Goal: Task Accomplishment & Management: Complete application form

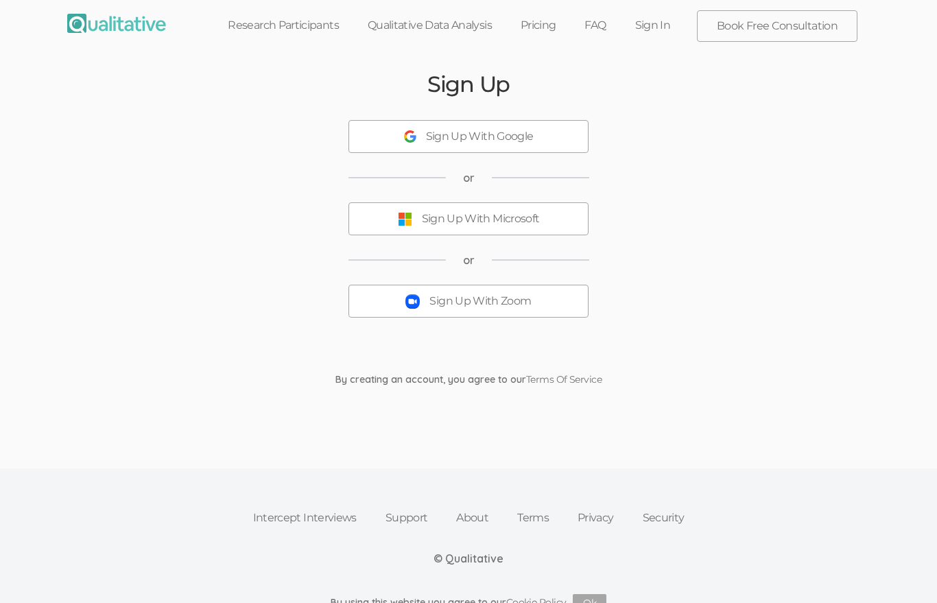
click at [507, 138] on div "Sign Up With Google" at bounding box center [480, 137] width 108 height 16
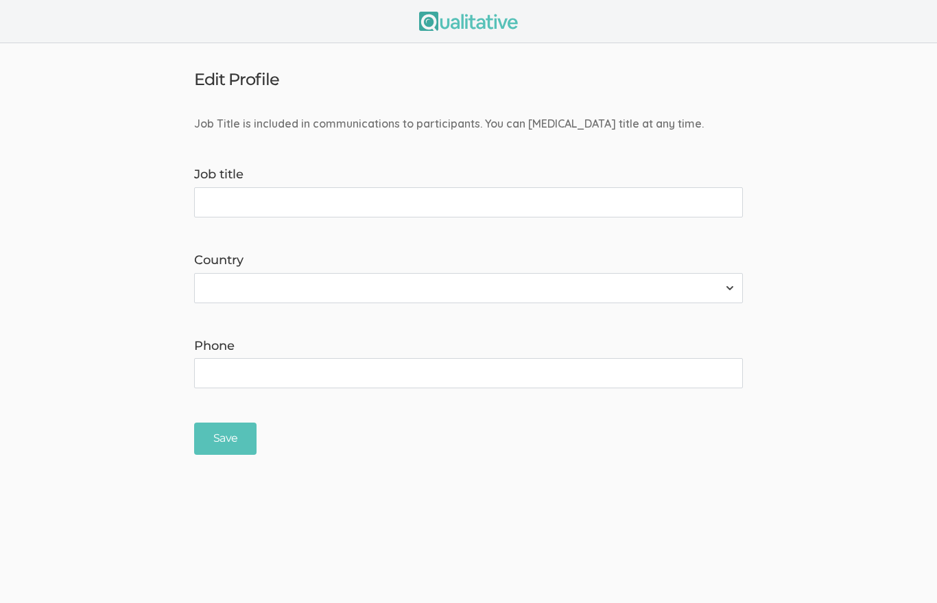
click at [503, 203] on input "Job title" at bounding box center [468, 202] width 549 height 30
type input "Nurse Researcher"
click at [226, 285] on select "[GEOGRAPHIC_DATA] [GEOGRAPHIC_DATA] [GEOGRAPHIC_DATA] [GEOGRAPHIC_DATA] [US_STA…" at bounding box center [468, 288] width 549 height 30
select select "237"
click at [208, 364] on input "Phone" at bounding box center [468, 373] width 549 height 30
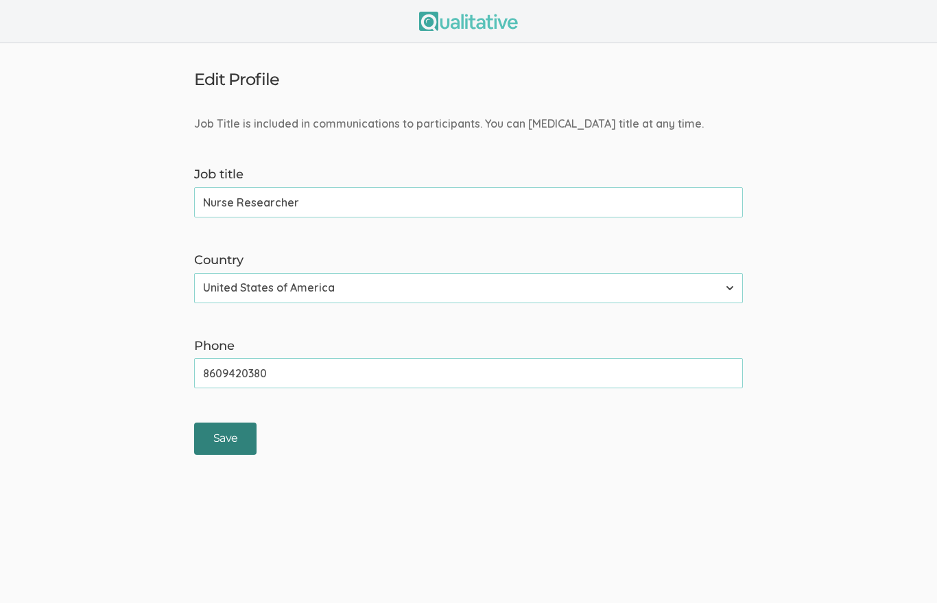
type input "8609420380"
click at [207, 435] on input "Save" at bounding box center [225, 438] width 62 height 32
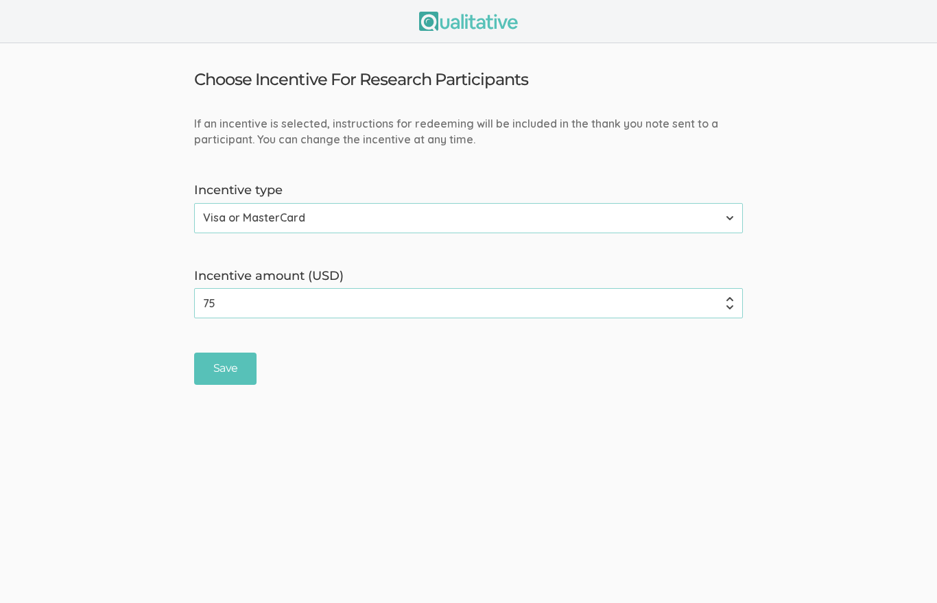
click at [234, 295] on input "75" at bounding box center [468, 303] width 549 height 30
type input "7"
type input "30"
click at [224, 365] on input "Save" at bounding box center [225, 368] width 62 height 32
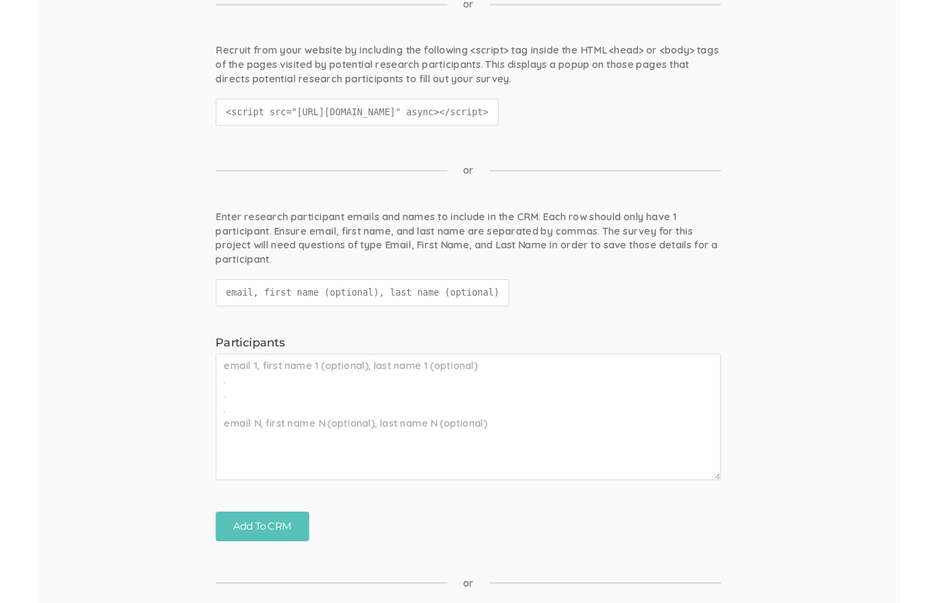
scroll to position [516, 0]
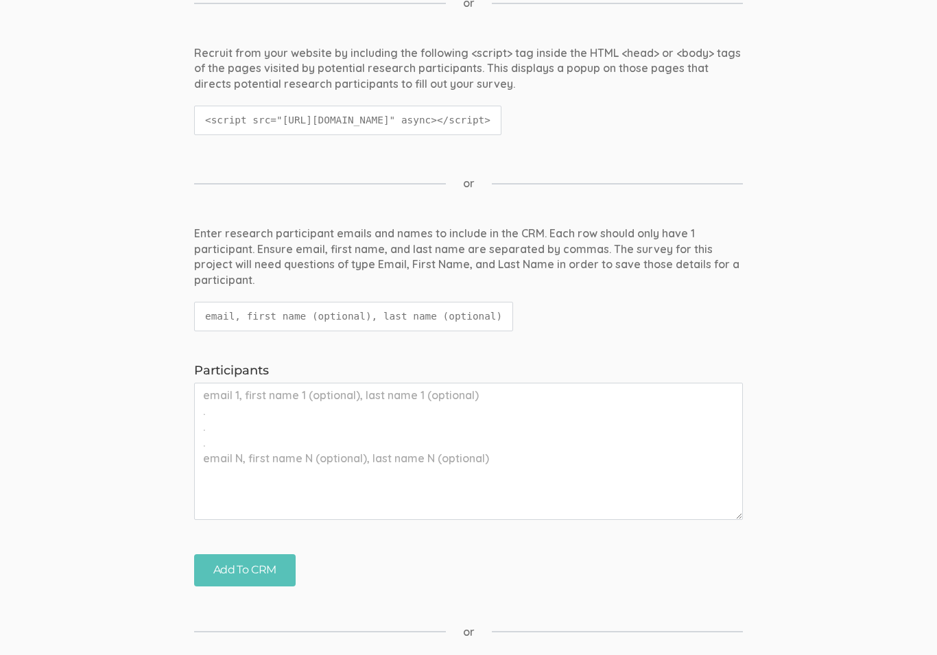
click at [456, 302] on code "email, first name (optional), last name (optional)" at bounding box center [353, 316] width 319 height 29
click at [481, 383] on textarea "Participants" at bounding box center [468, 451] width 549 height 137
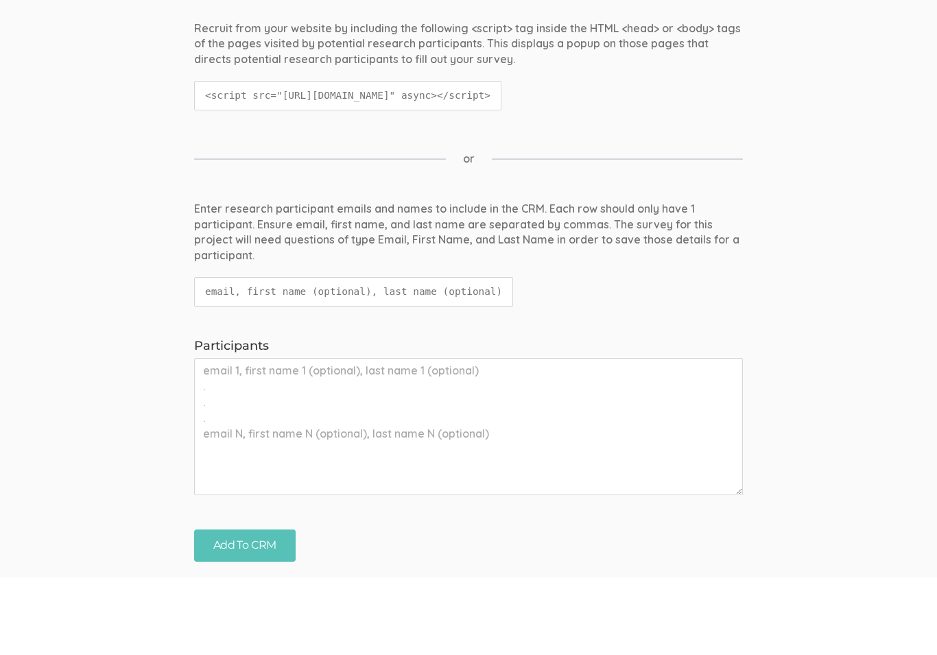
scroll to position [498, 0]
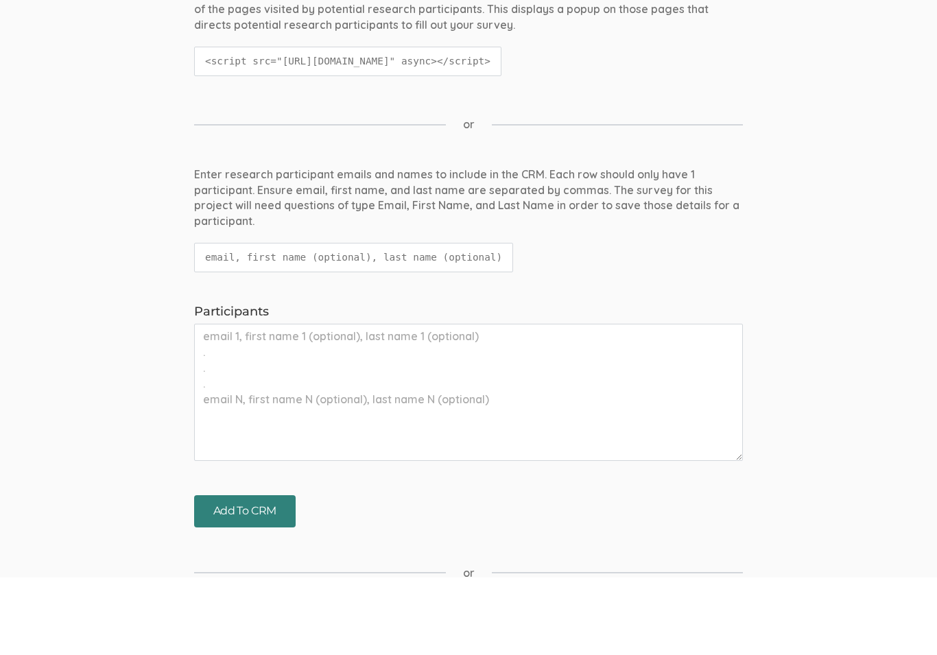
click at [259, 573] on input "Add To CRM" at bounding box center [244, 589] width 101 height 32
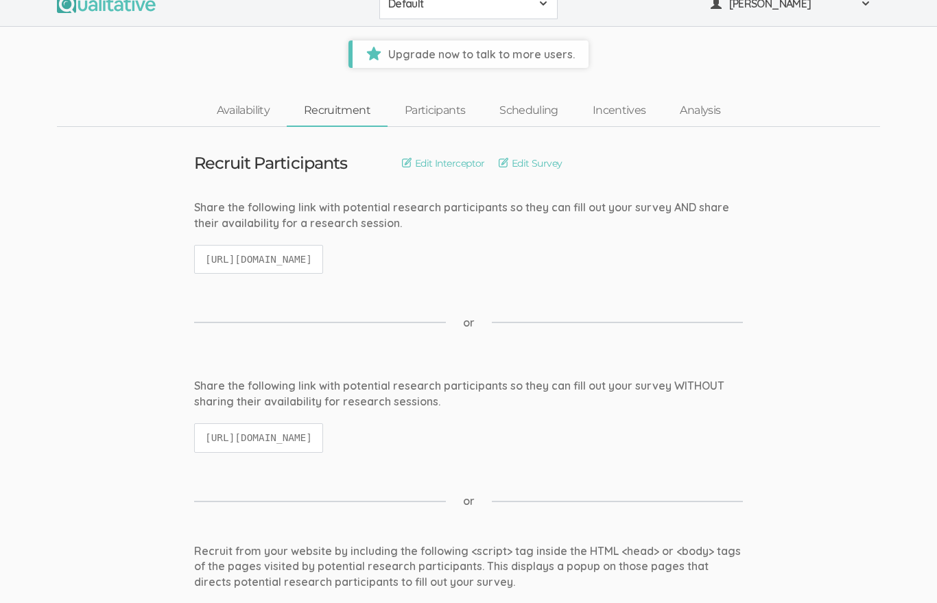
scroll to position [18, 0]
click at [363, 222] on div "Share the following link with potential research participants so they can fill …" at bounding box center [468, 216] width 549 height 32
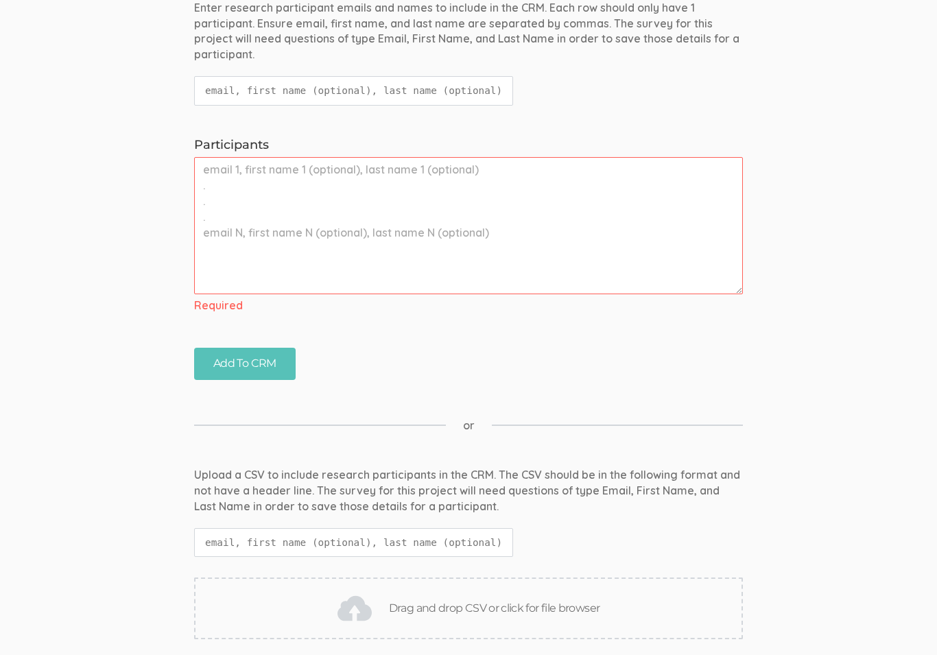
scroll to position [742, 0]
click at [386, 122] on ui-view "Enter research participant emails and names to include in the CRM. Each row sho…" at bounding box center [468, 190] width 937 height 380
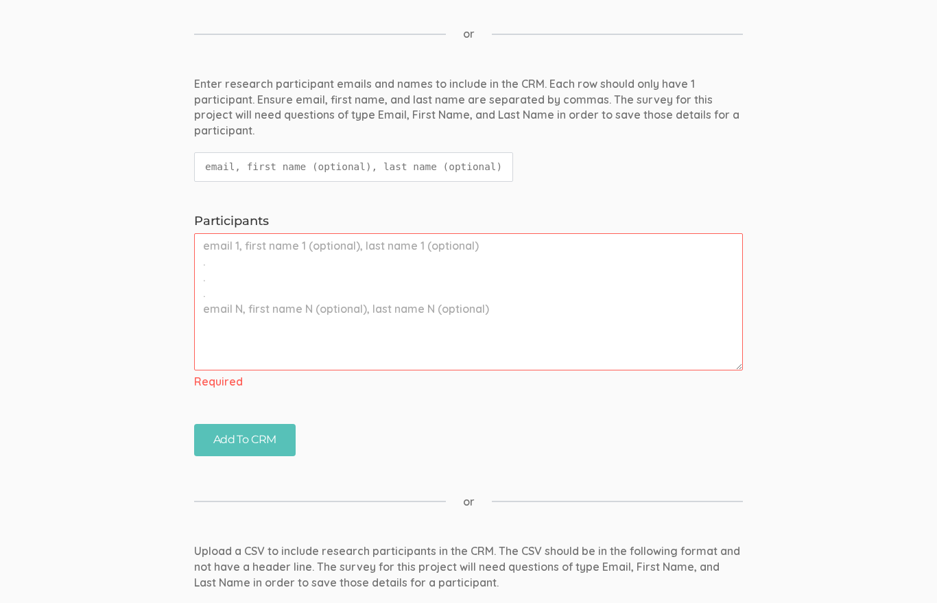
scroll to position [666, 0]
click at [239, 233] on textarea "Participants" at bounding box center [468, 301] width 549 height 137
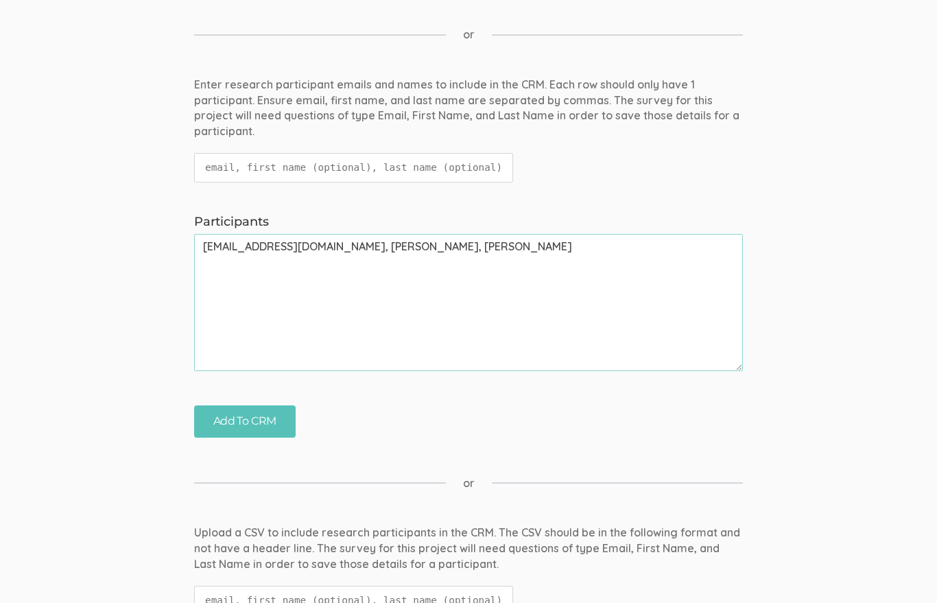
type textarea "[EMAIL_ADDRESS][DOMAIN_NAME], [PERSON_NAME], [PERSON_NAME]"
drag, startPoint x: 263, startPoint y: 315, endPoint x: 271, endPoint y: 400, distance: 86.0
click at [271, 405] on input "Add To CRM" at bounding box center [244, 421] width 101 height 32
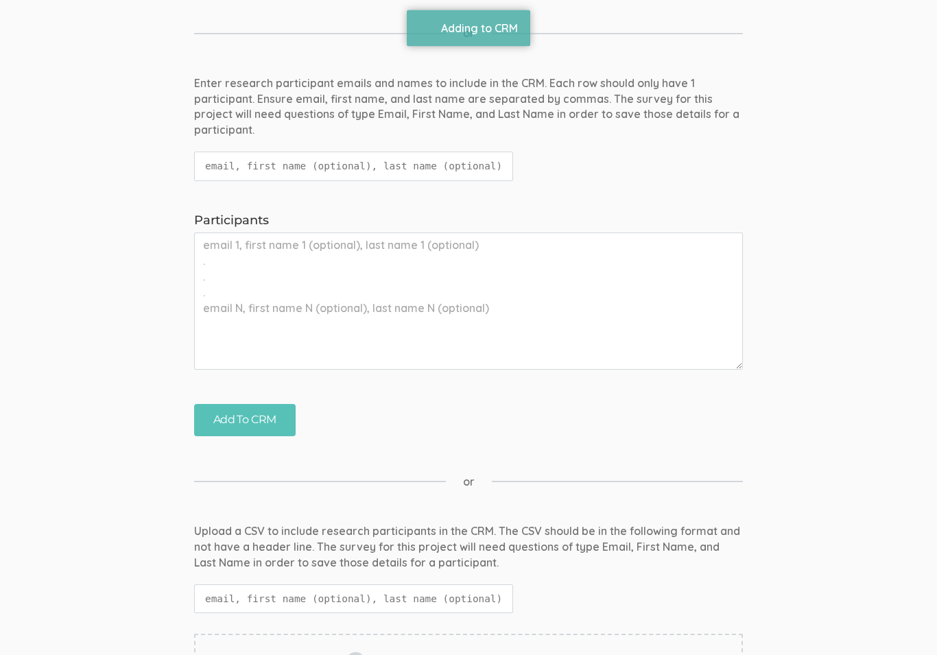
scroll to position [839, 0]
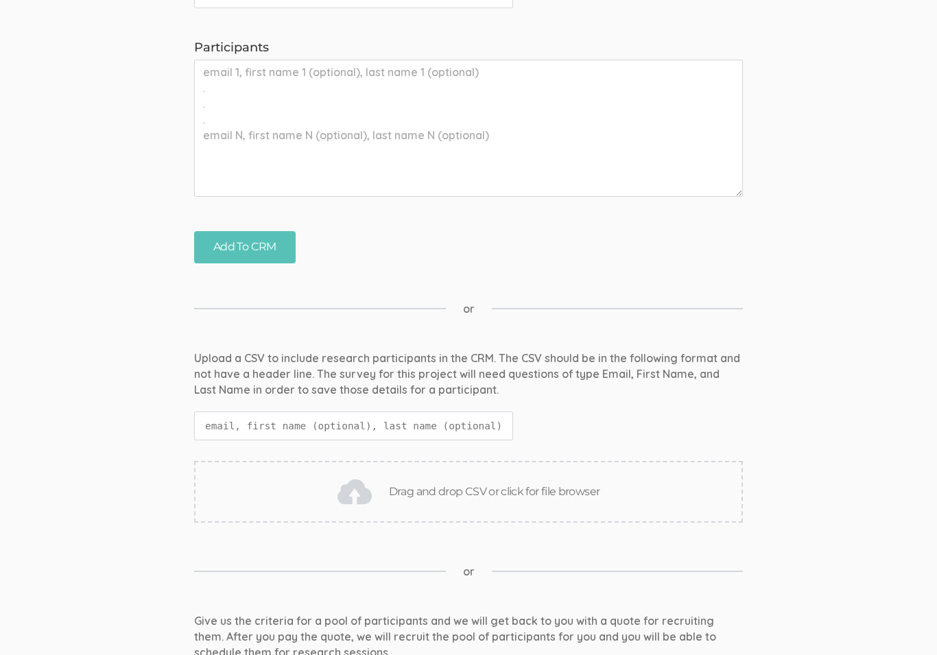
click at [312, 481] on div "Drag and drop CSV or click for file browser" at bounding box center [468, 492] width 549 height 62
type input "C:\fakepath\ResumeSchroder.pdf"
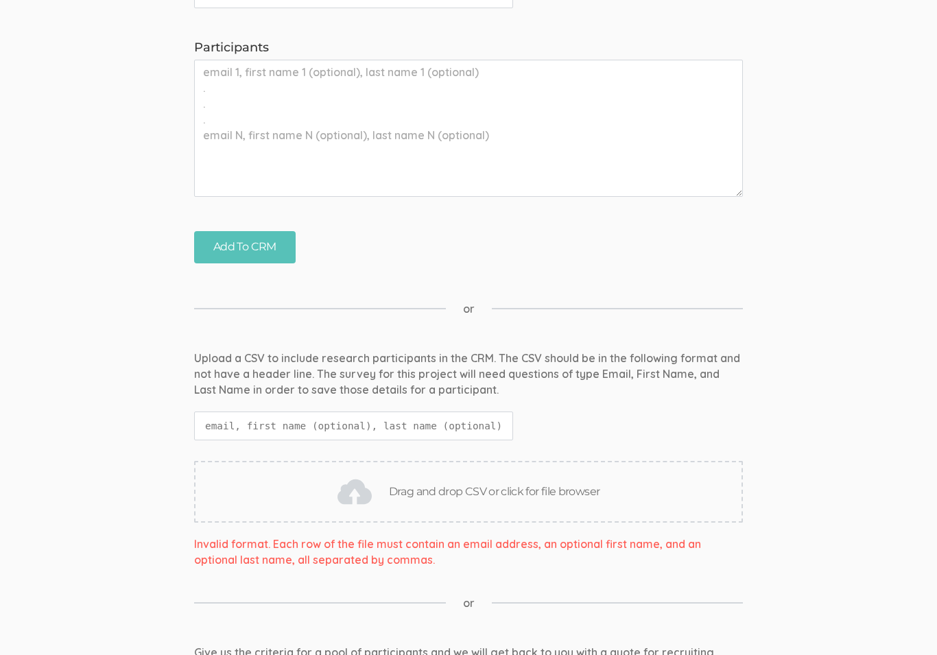
click at [361, 474] on img at bounding box center [354, 491] width 34 height 34
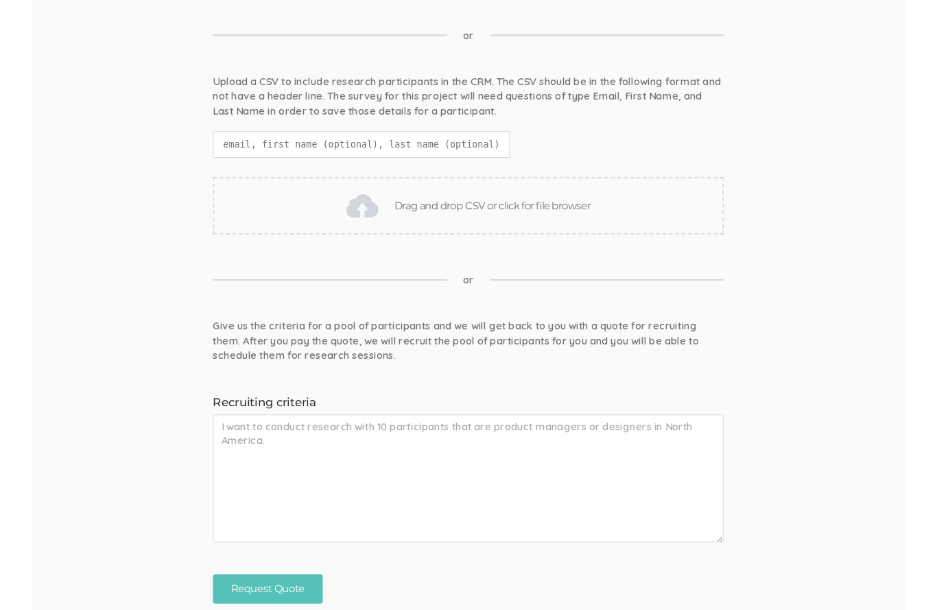
scroll to position [1110, 0]
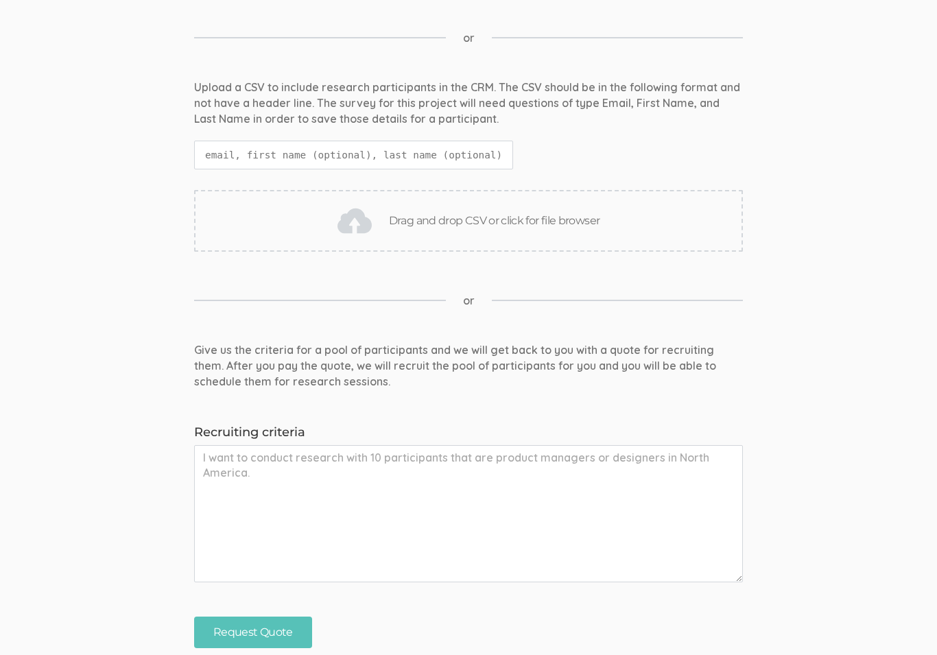
click at [259, 446] on textarea "Recruiting criteria" at bounding box center [468, 513] width 549 height 137
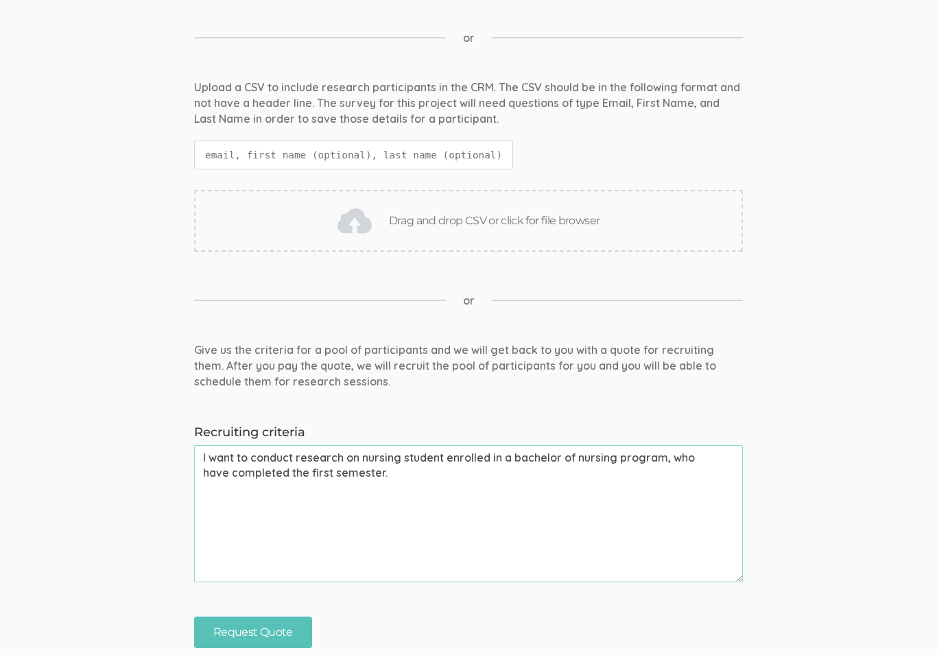
type textarea "I want to conduct research on nursing student enrolled in a bachelor of nursing…"
click at [266, 215] on div "Drag and drop CSV or click for file browser" at bounding box center [468, 221] width 549 height 62
type input "C:\fakepath\ResumeSchroder.pdf"
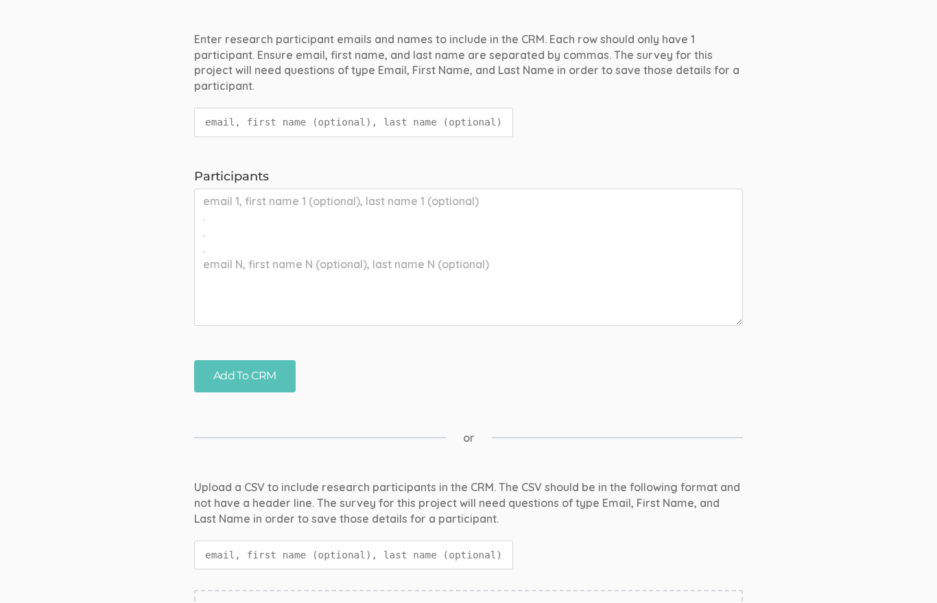
click at [494, 198] on textarea "Participants" at bounding box center [468, 257] width 549 height 137
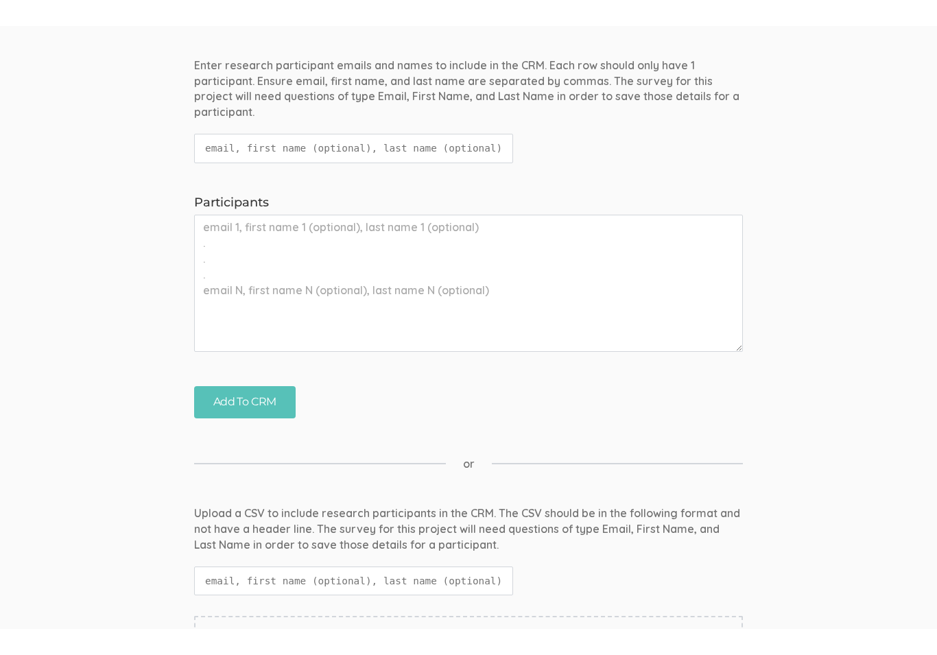
scroll to position [710, 0]
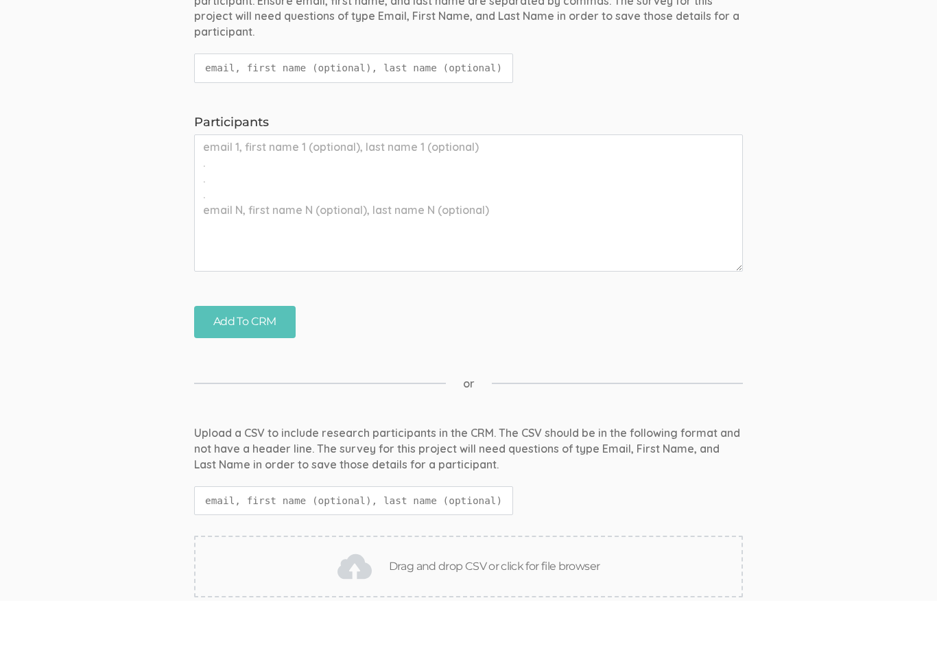
click at [381, 541] on code "email, first name (optional), last name (optional)" at bounding box center [353, 555] width 319 height 29
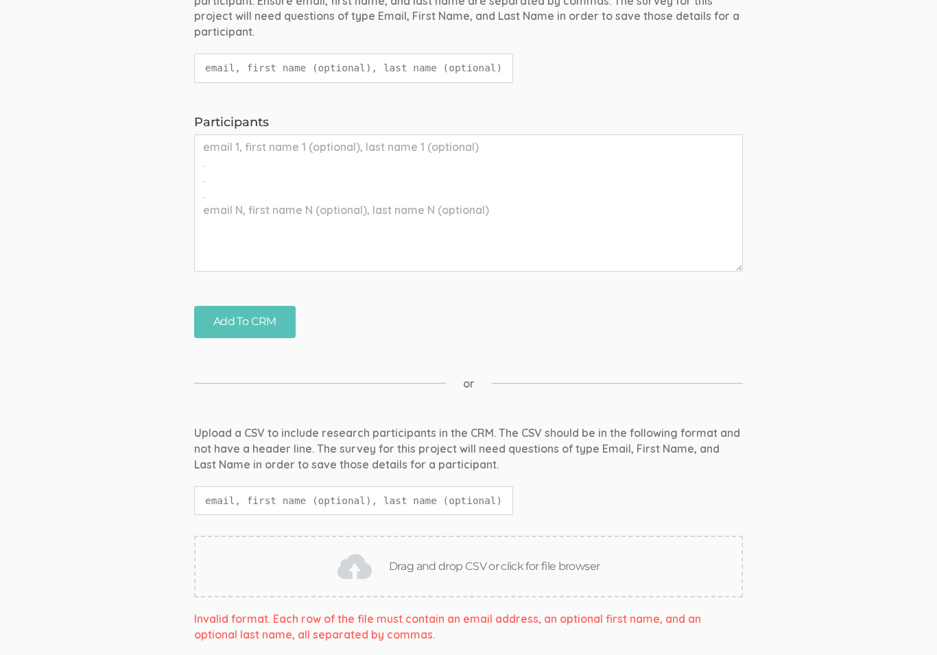
click at [293, 137] on textarea "Participants" at bounding box center [468, 202] width 549 height 137
type textarea "[EMAIL_ADDRESS][DOMAIN_NAME], [PERSON_NAME]"
click at [250, 556] on div "Drag and drop CSV or click for file browser" at bounding box center [468, 567] width 549 height 62
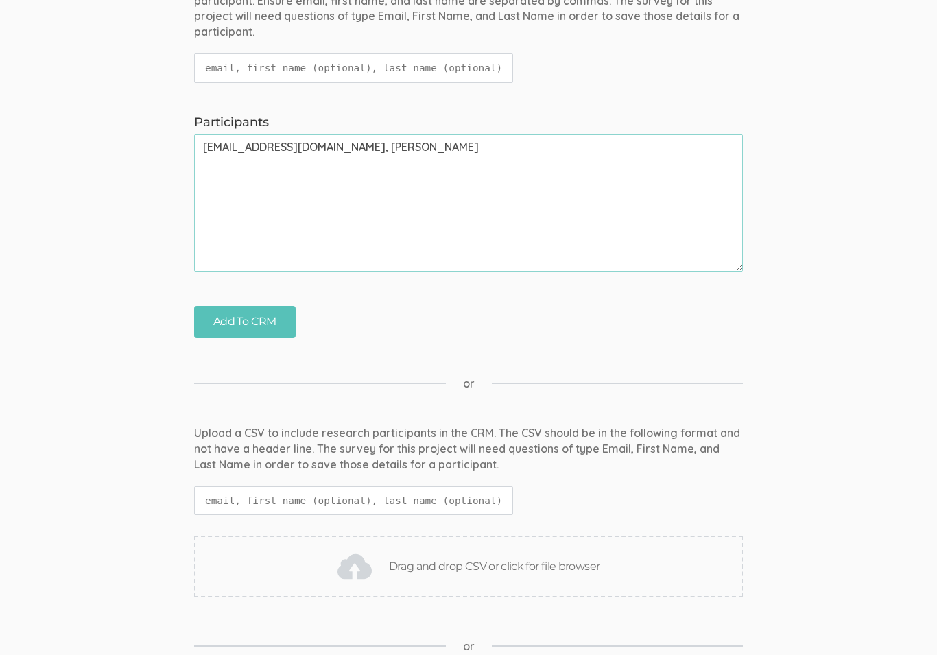
type input "C:\fakepath\ResumeSchroder.pdf"
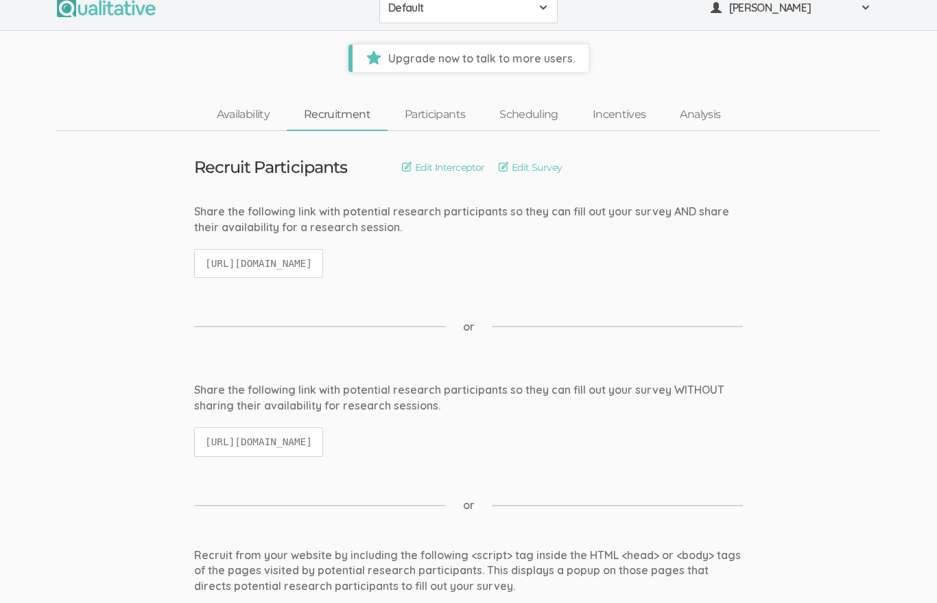
scroll to position [0, 0]
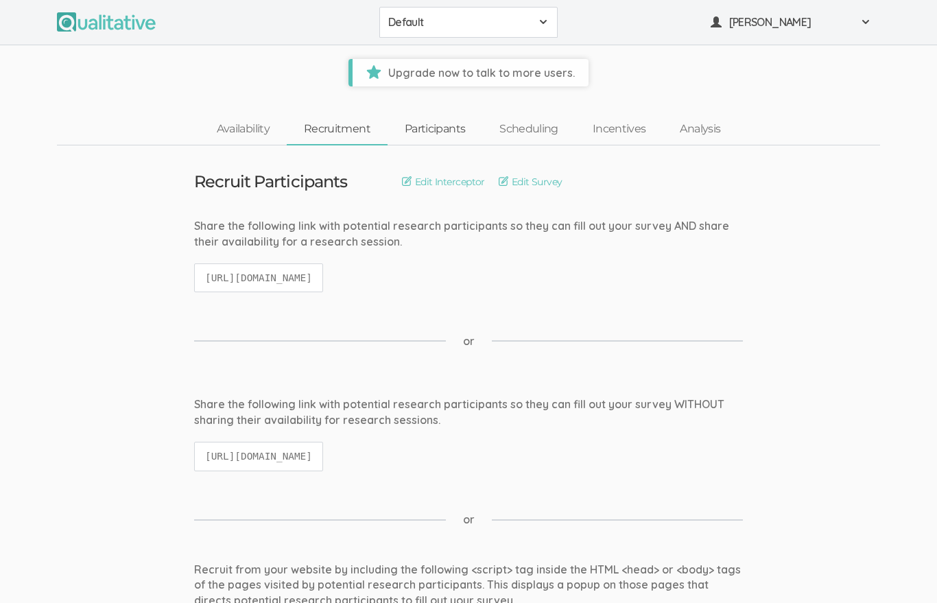
click at [424, 131] on link "Participants" at bounding box center [434, 129] width 95 height 29
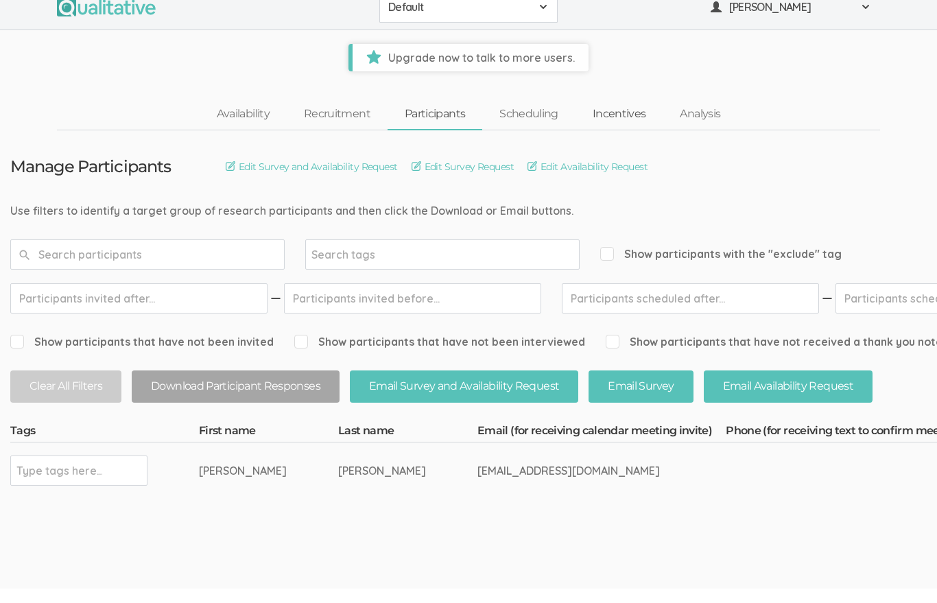
click at [621, 123] on link "Incentives" at bounding box center [619, 129] width 88 height 29
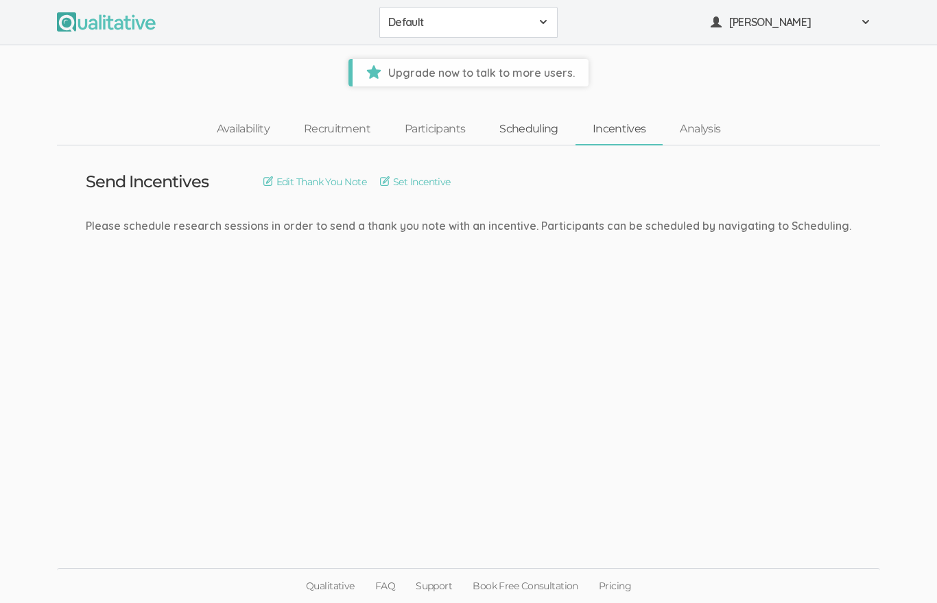
click at [538, 123] on link "Scheduling" at bounding box center [528, 129] width 93 height 29
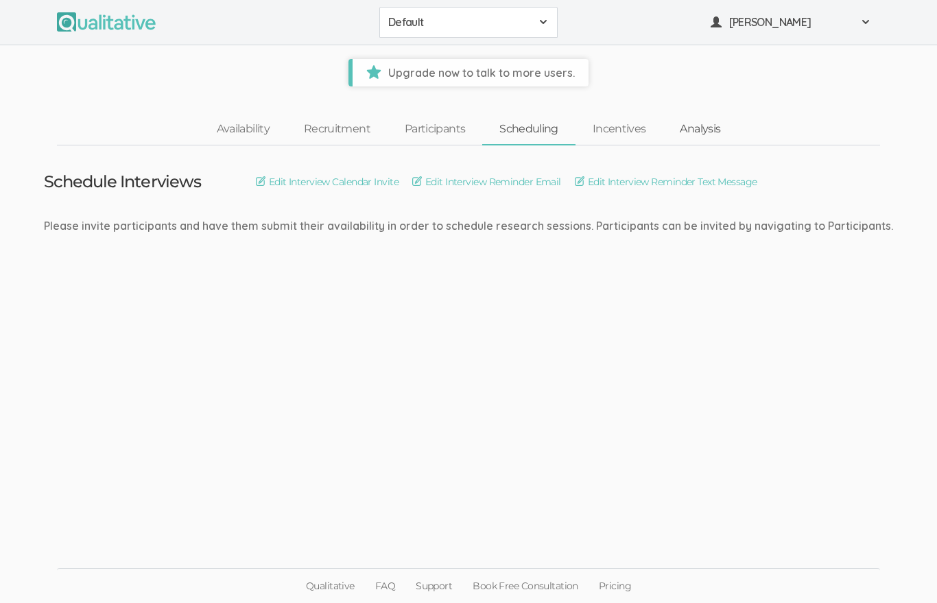
click at [698, 128] on link "Analysis" at bounding box center [699, 129] width 75 height 29
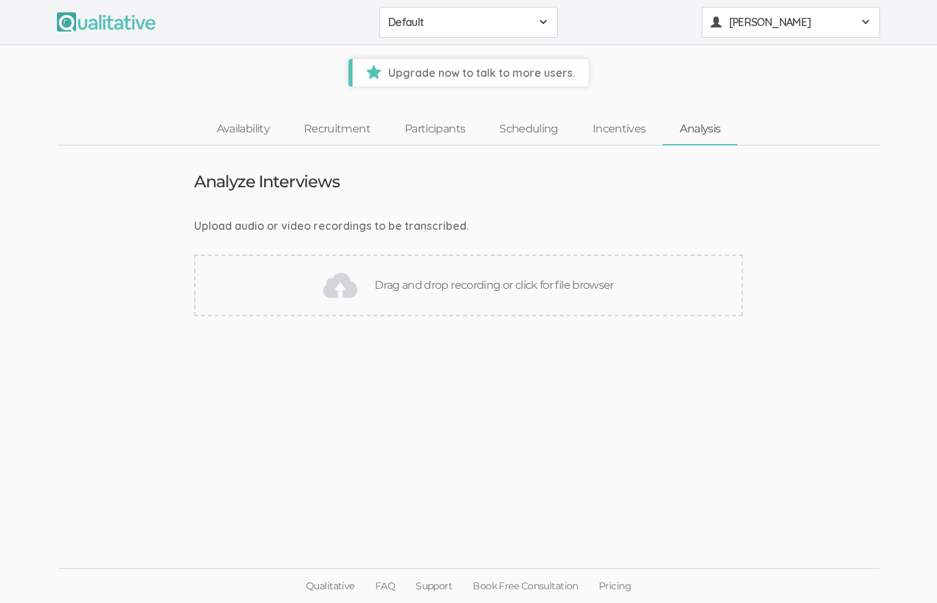
click at [768, 32] on button "[PERSON_NAME]" at bounding box center [790, 22] width 178 height 31
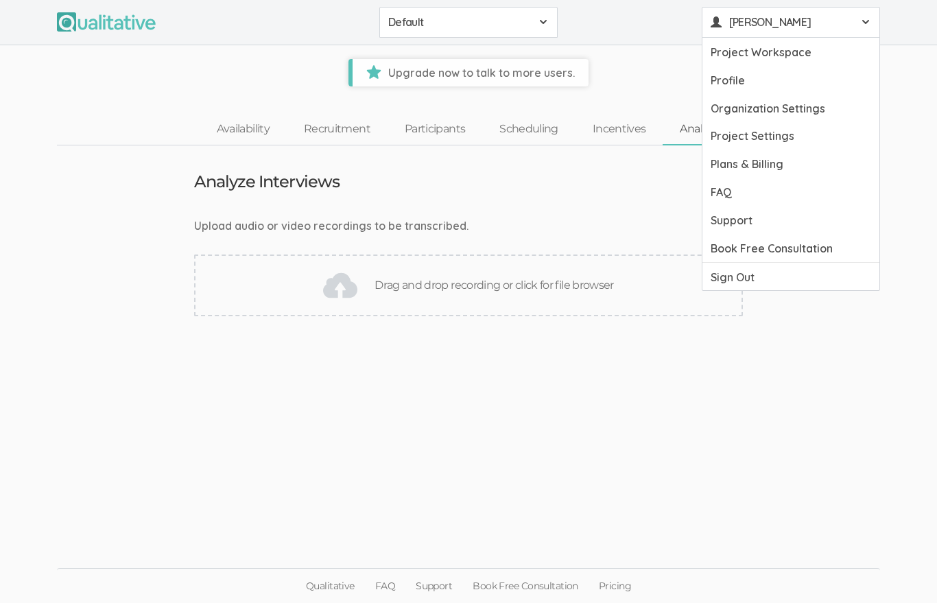
click at [751, 69] on link "Profile" at bounding box center [790, 80] width 177 height 28
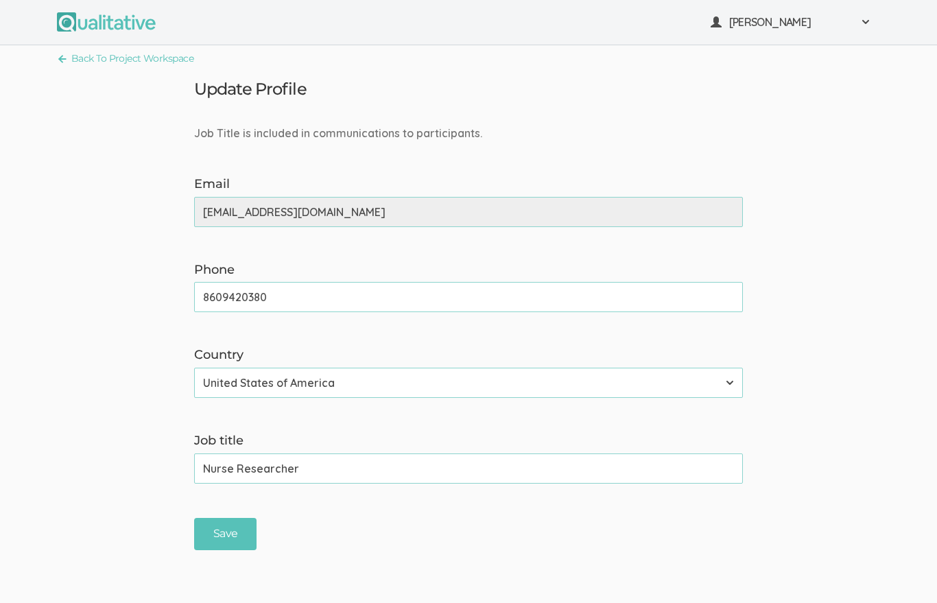
click at [784, 37] on div "[PERSON_NAME] Project Workspace Profile Organization Settings" at bounding box center [468, 22] width 937 height 45
click at [781, 26] on span "[PERSON_NAME]" at bounding box center [790, 22] width 123 height 16
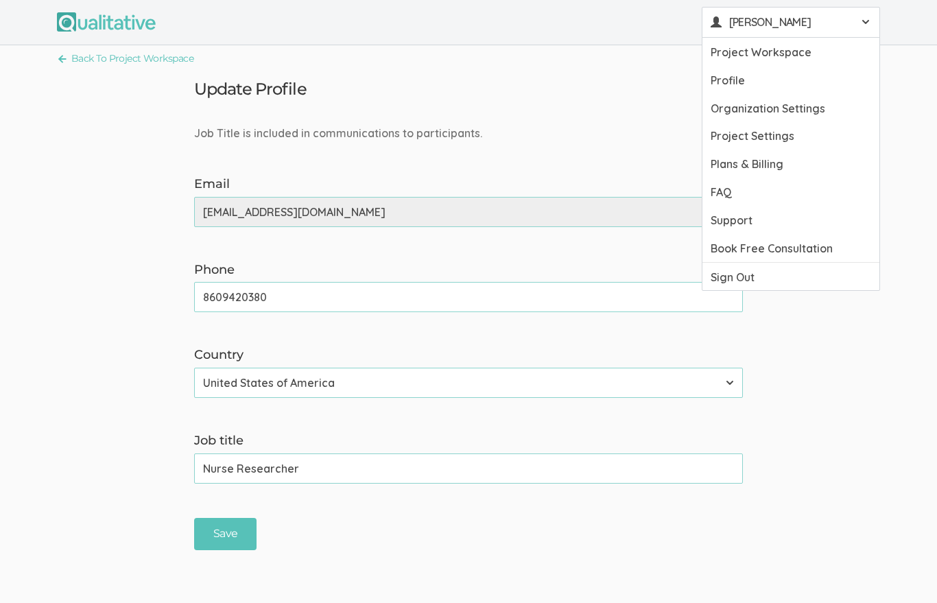
click at [767, 57] on link "Project Workspace" at bounding box center [790, 52] width 177 height 28
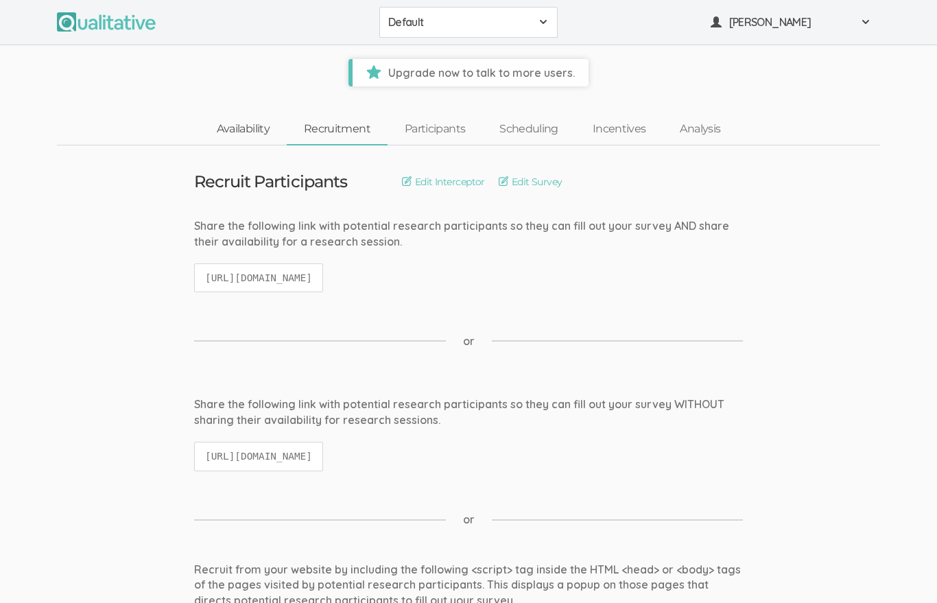
click at [248, 135] on link "Availability" at bounding box center [243, 129] width 87 height 29
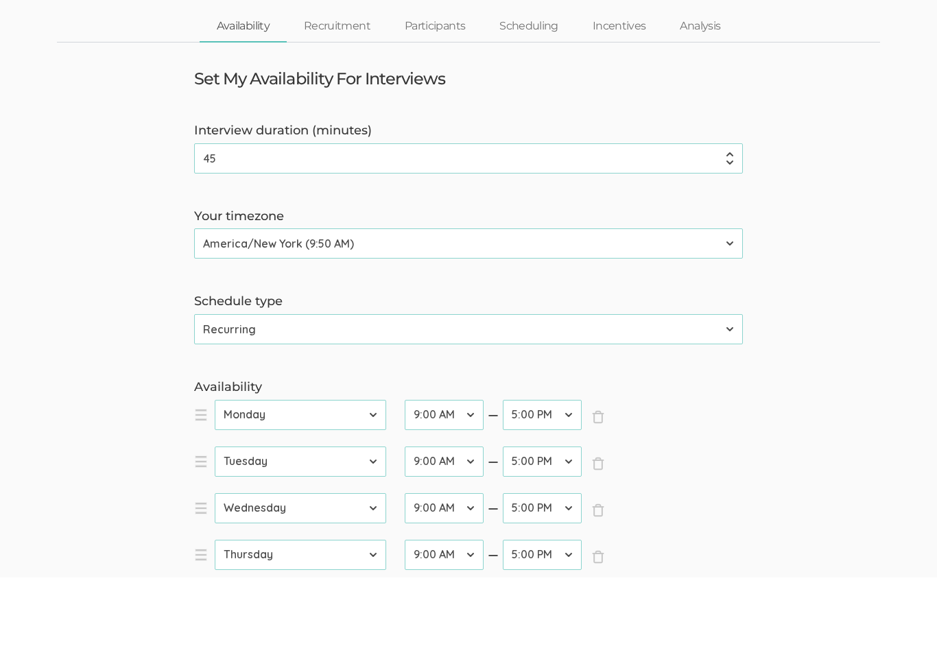
scroll to position [103, 0]
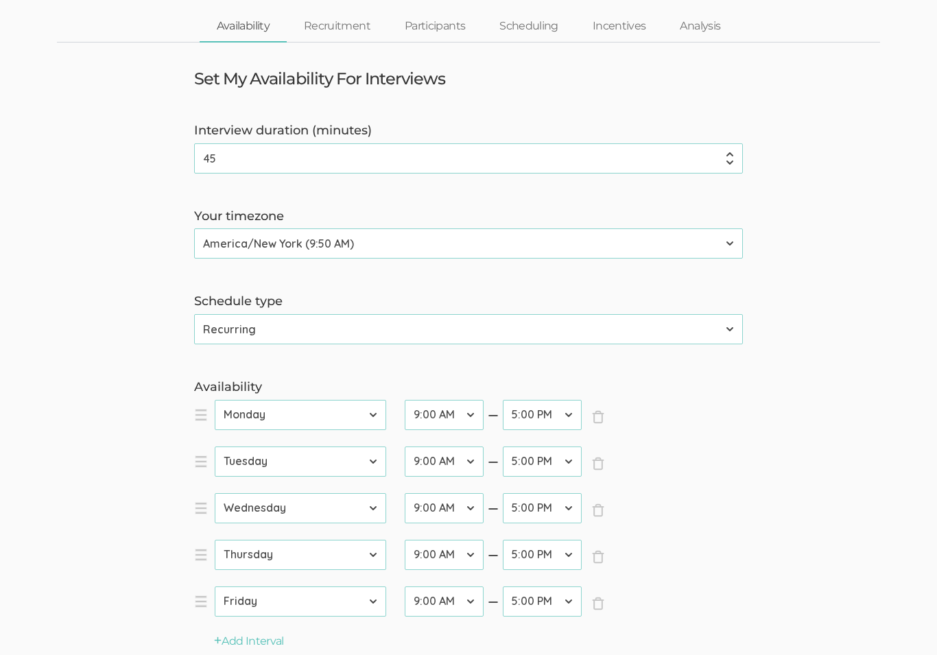
select select "35"
select select "42"
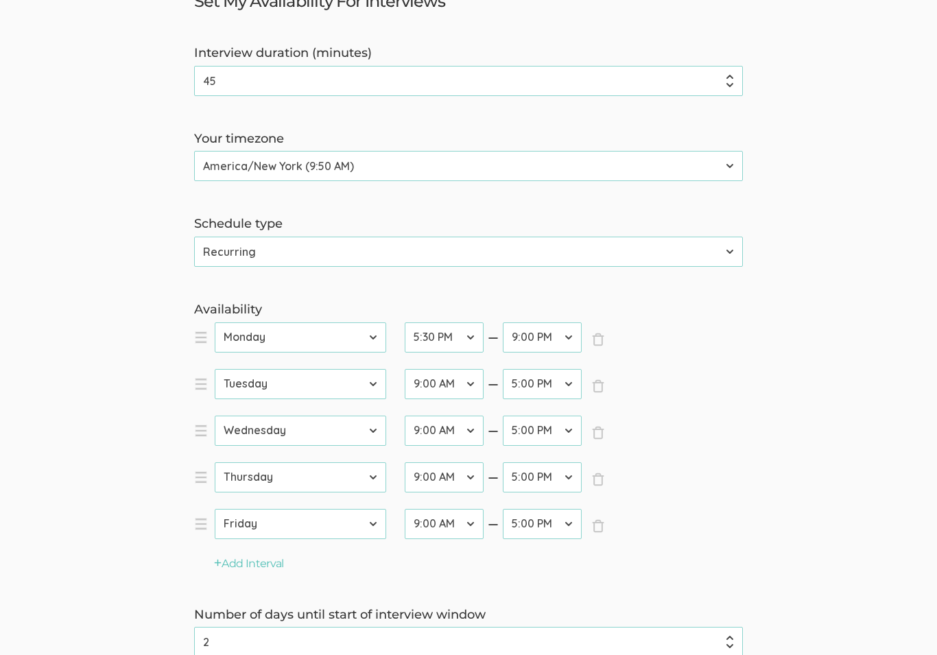
scroll to position [180, 0]
select select "35"
select select "42"
select select "35"
select select "42"
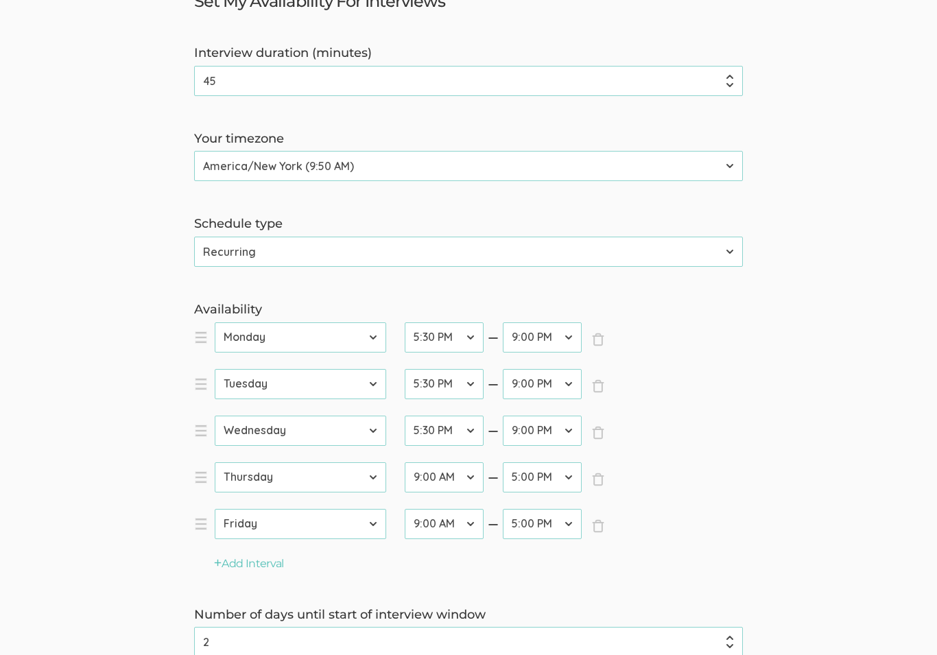
select select "35"
select select "42"
select select "35"
select select "42"
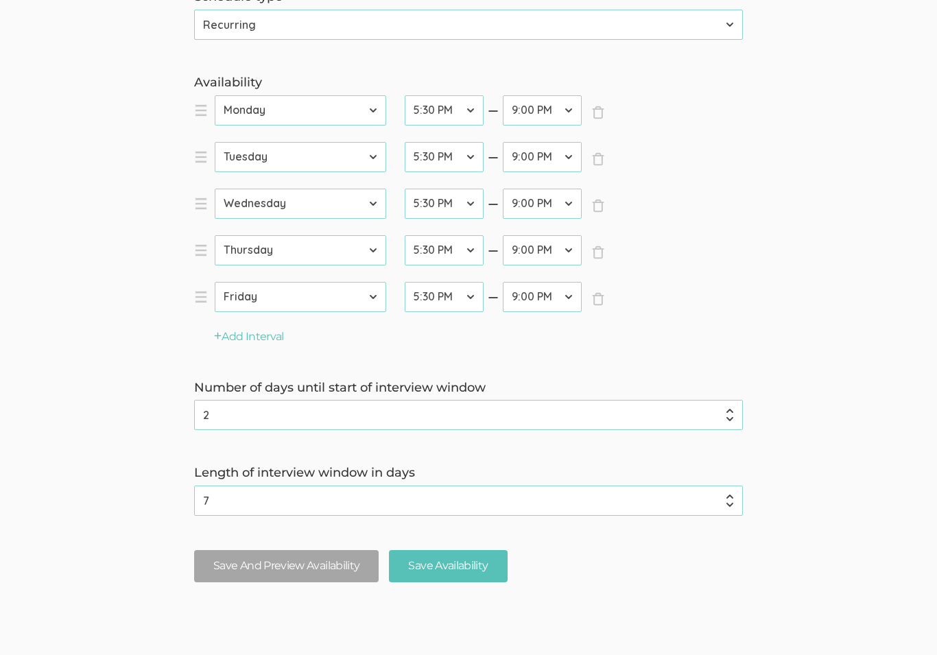
scroll to position [407, 0]
click at [262, 340] on button "Add Interval" at bounding box center [249, 337] width 70 height 16
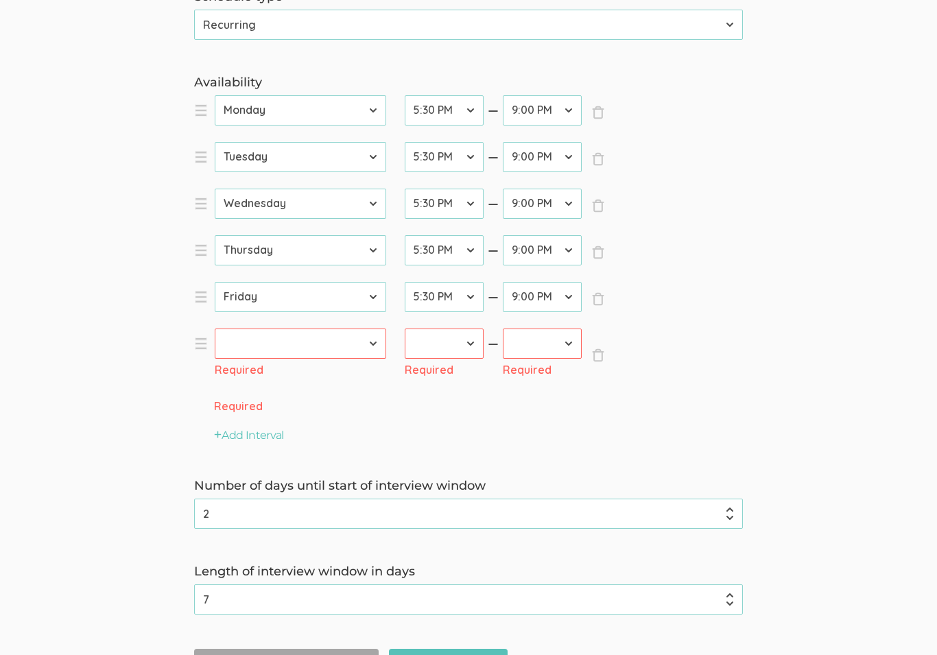
select select "6"
select select "16"
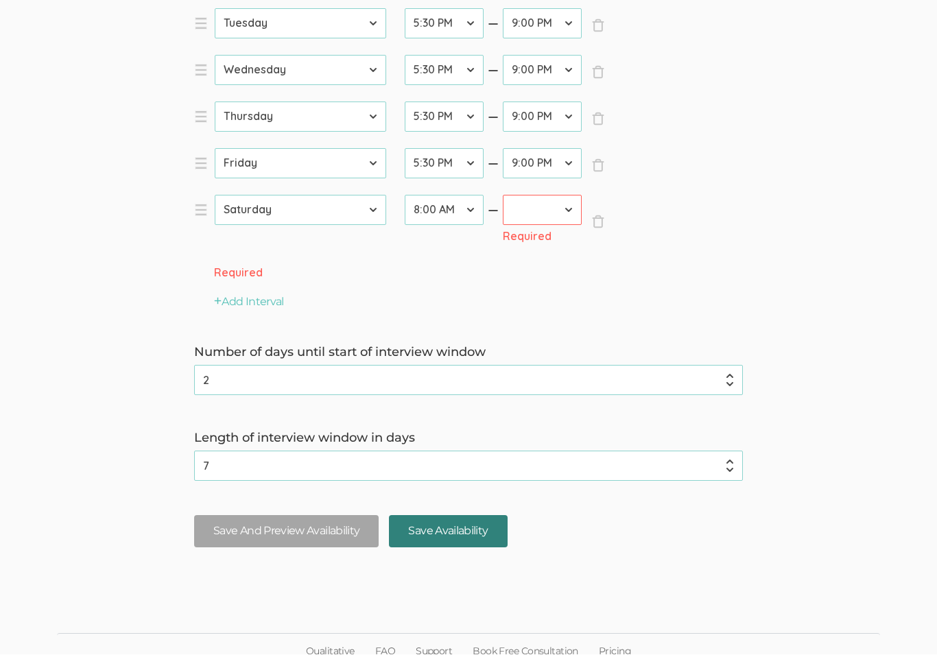
scroll to position [547, 0]
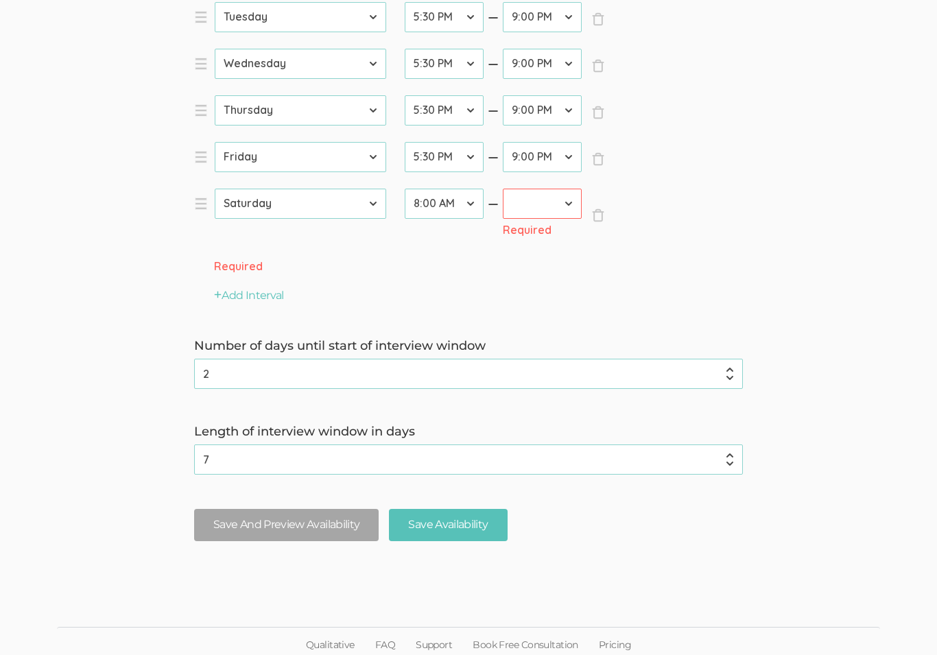
select select "40"
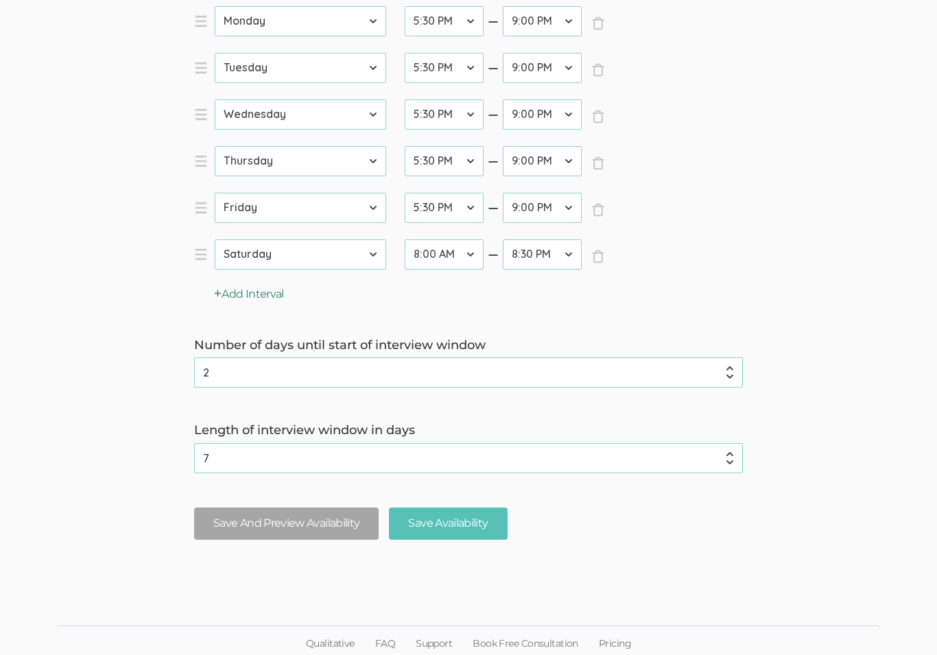
click at [246, 288] on button "Add Interval" at bounding box center [249, 295] width 70 height 16
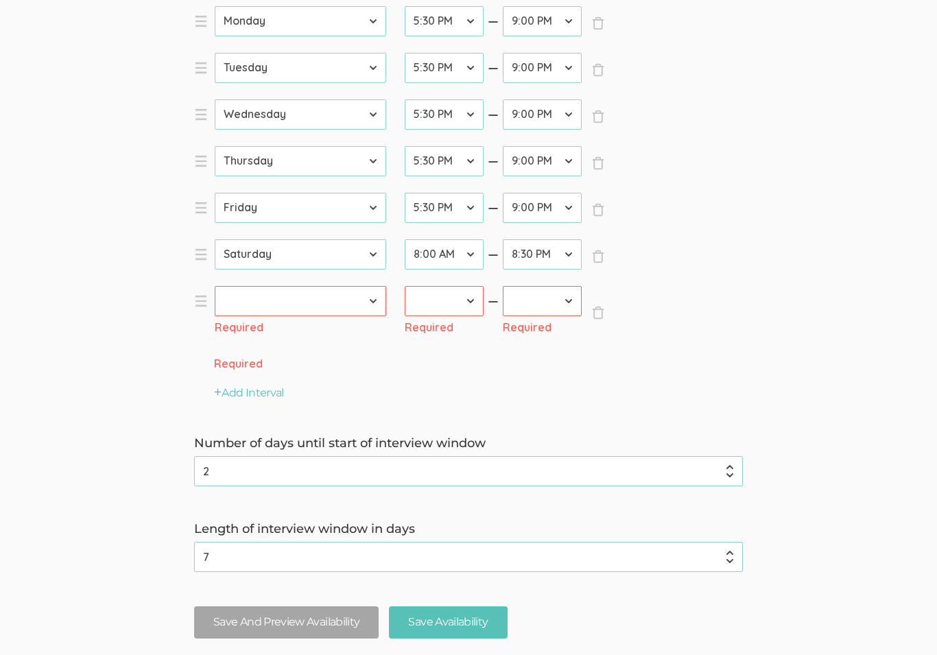
select select "0"
select select "16"
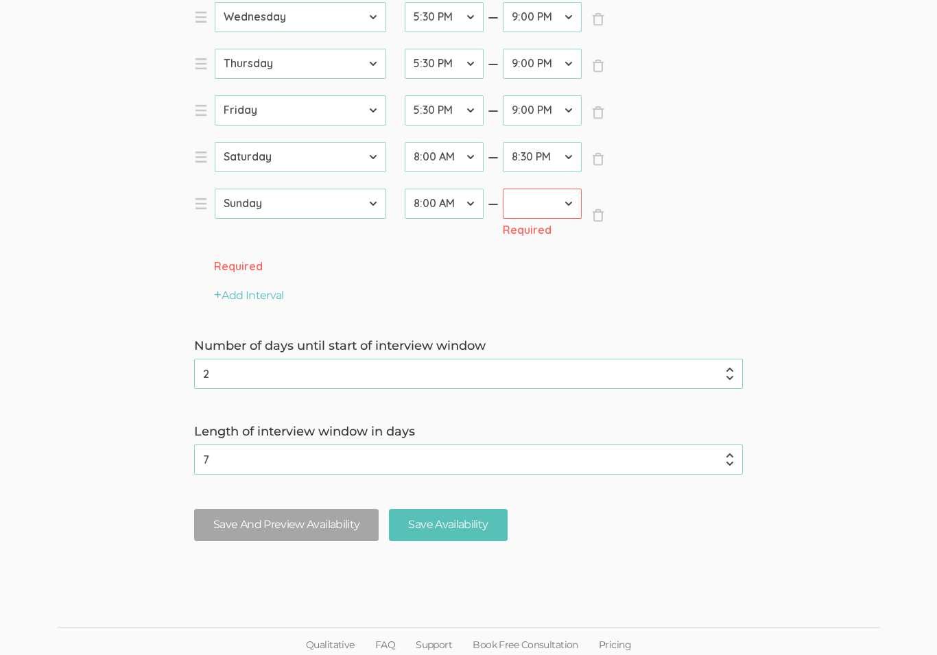
select select "41"
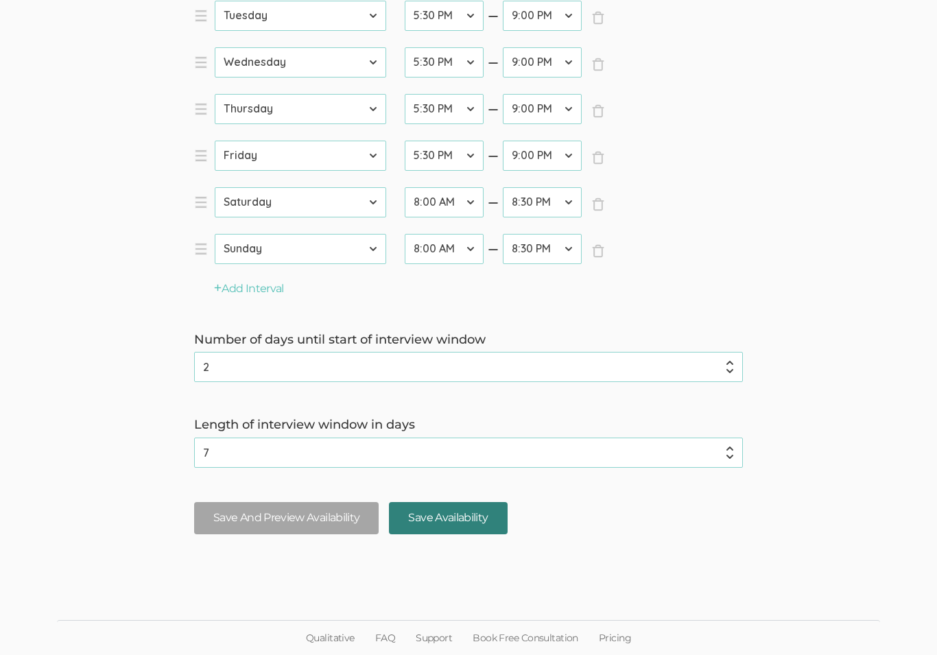
scroll to position [543, 0]
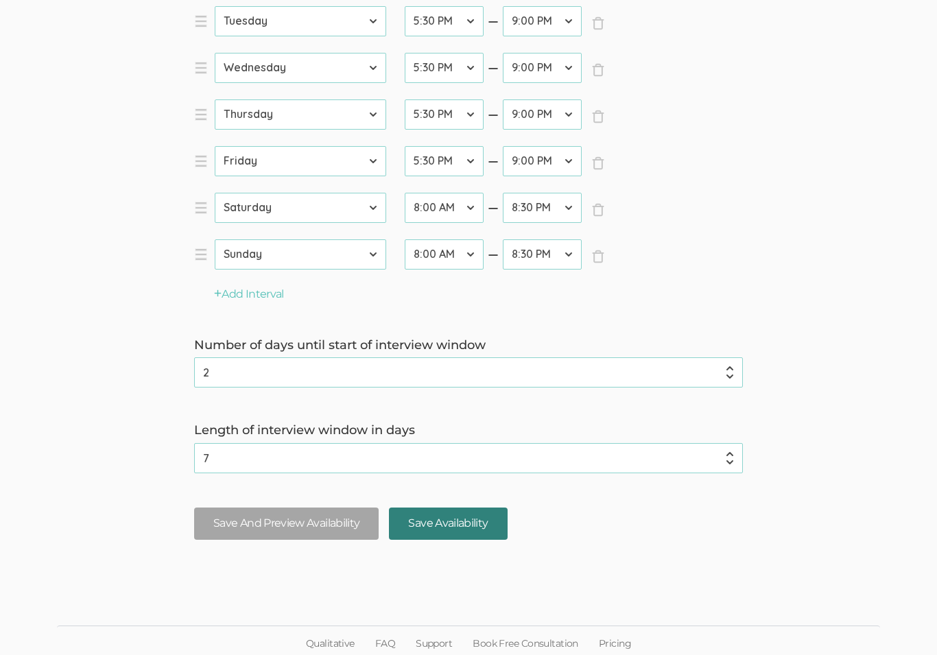
click at [433, 525] on input "Save Availability" at bounding box center [448, 523] width 118 height 32
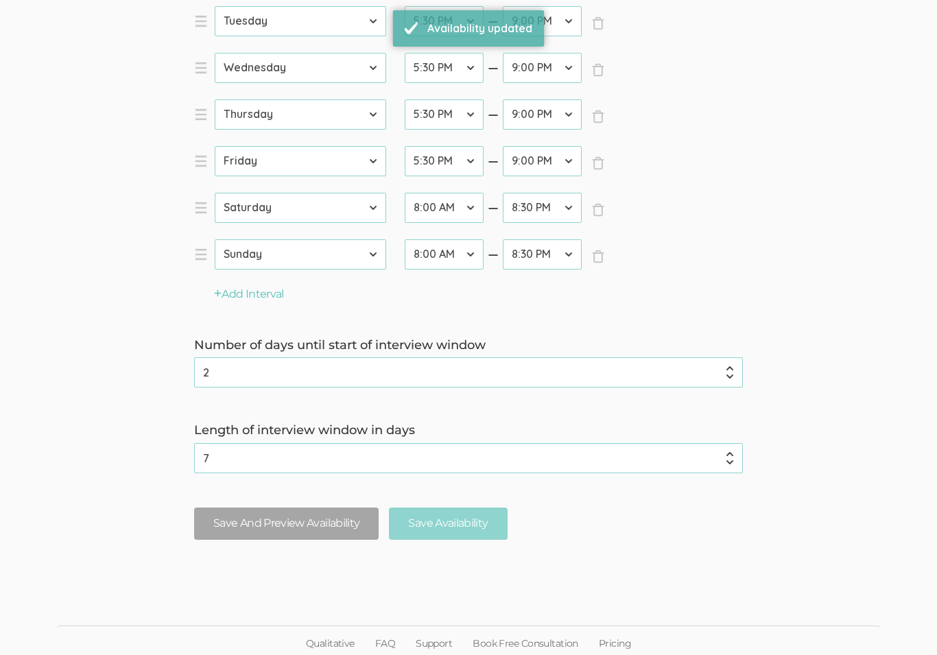
scroll to position [0, 0]
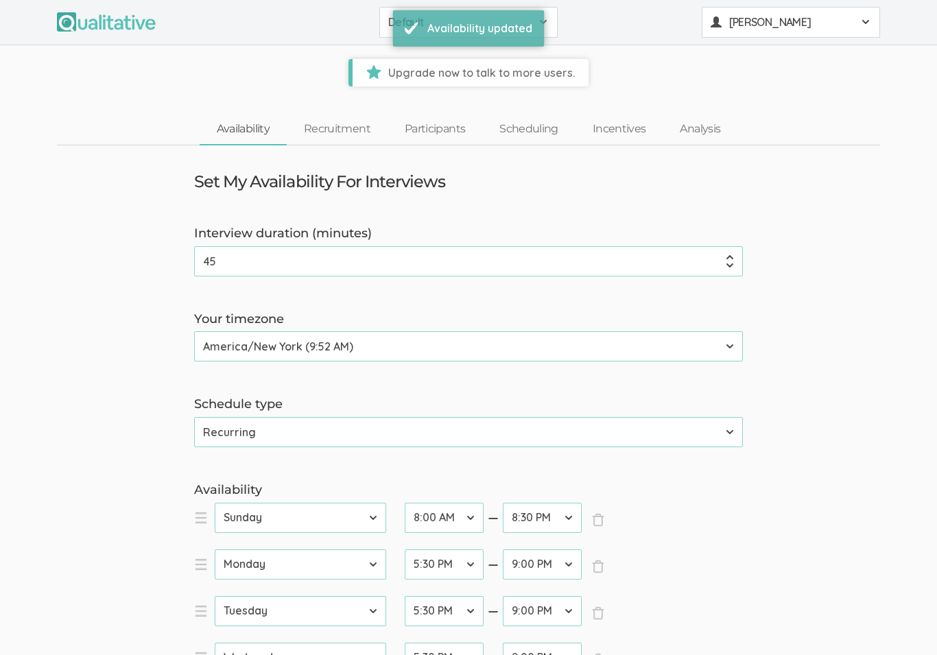
click at [747, 27] on span "[PERSON_NAME]" at bounding box center [790, 22] width 123 height 16
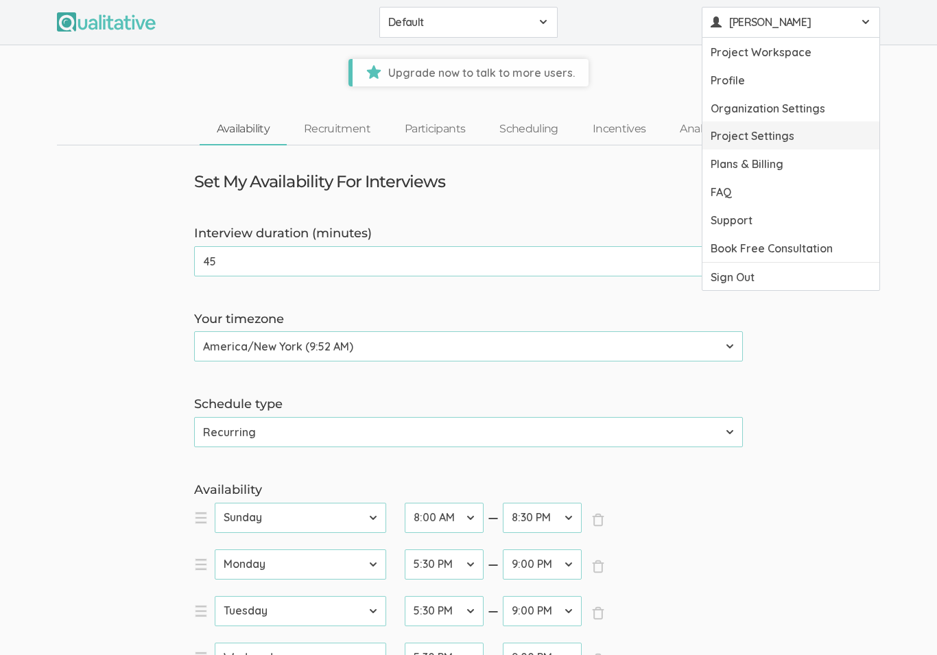
click at [739, 121] on link "Project Settings" at bounding box center [790, 135] width 177 height 28
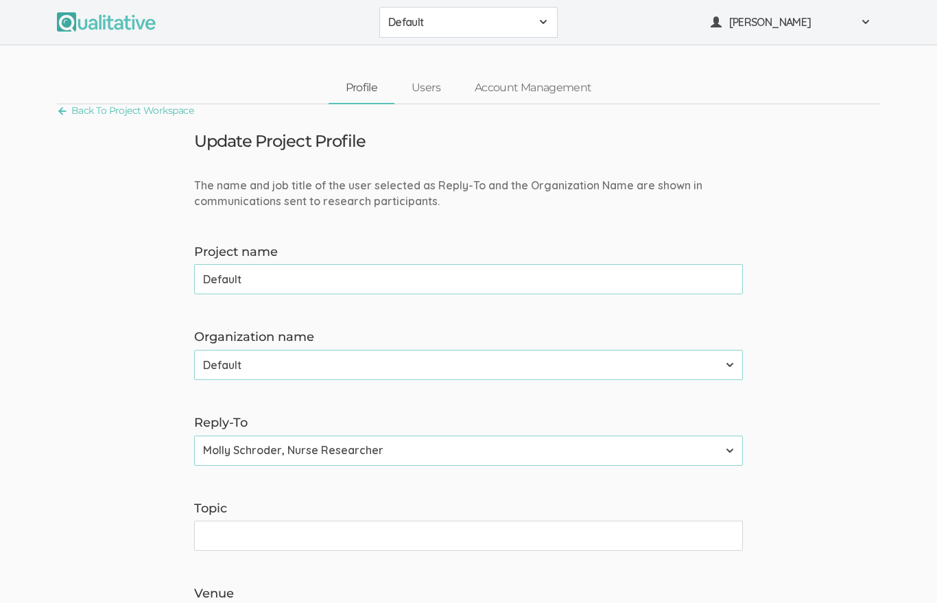
drag, startPoint x: 255, startPoint y: 282, endPoint x: 187, endPoint y: 274, distance: 69.1
click at [187, 274] on div "Project name Default (success)" at bounding box center [468, 268] width 569 height 51
type input "Stress in Nursing Students"
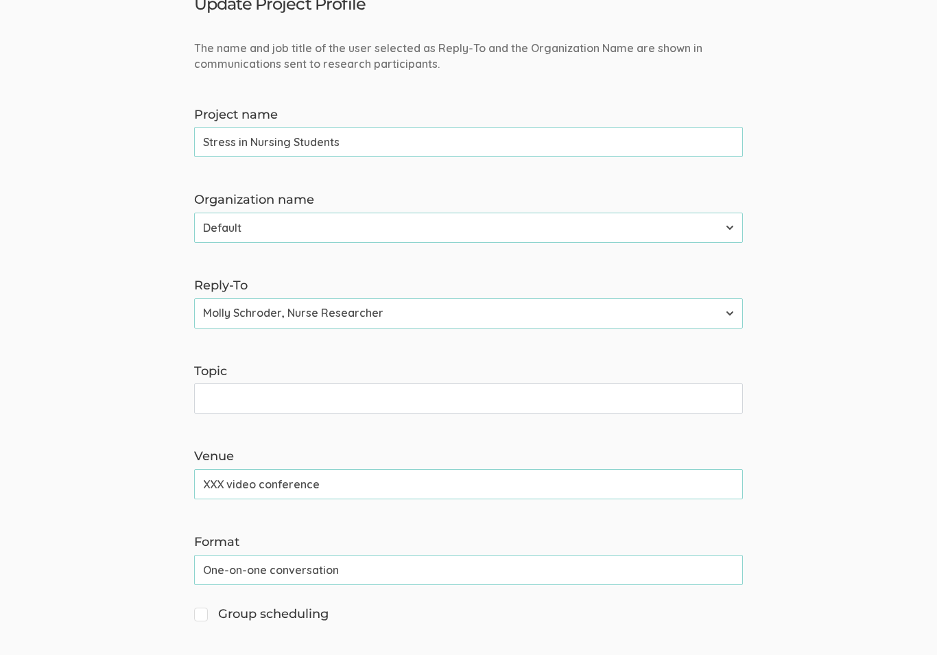
scroll to position [137, 0]
click at [302, 403] on input "Topic" at bounding box center [468, 398] width 549 height 30
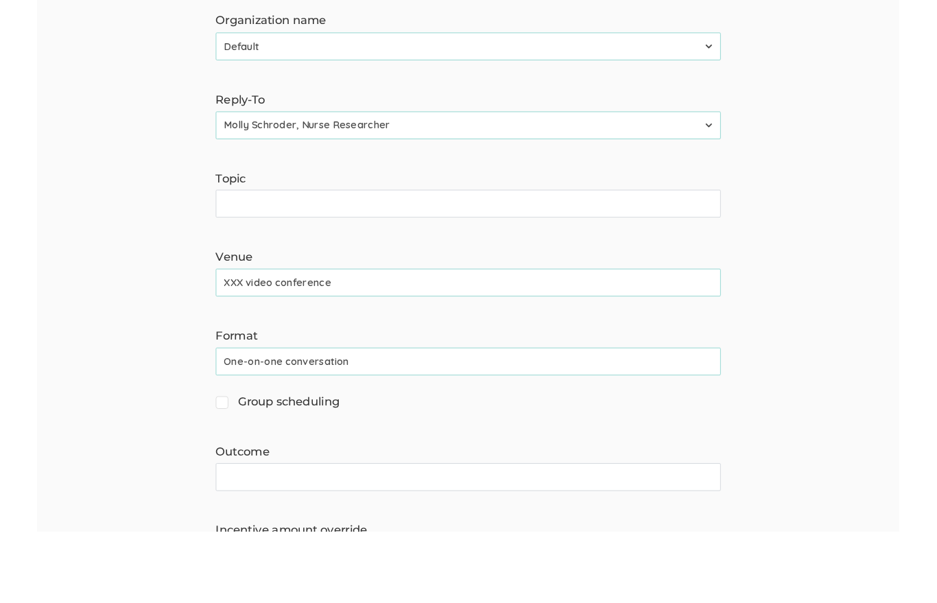
scroll to position [243, 0]
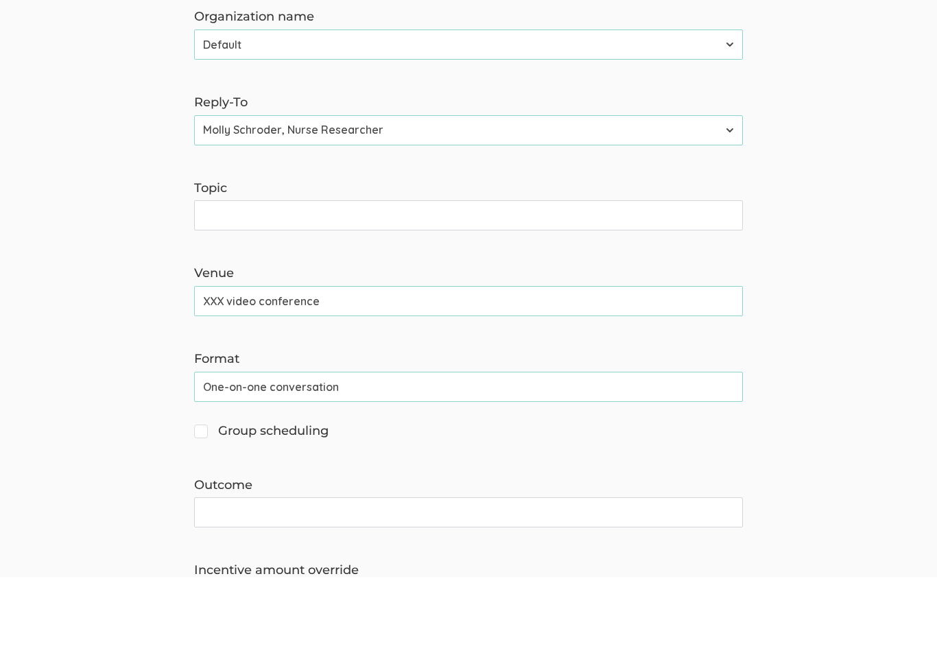
click at [354, 449] on input "One-on-one conversation" at bounding box center [468, 464] width 549 height 30
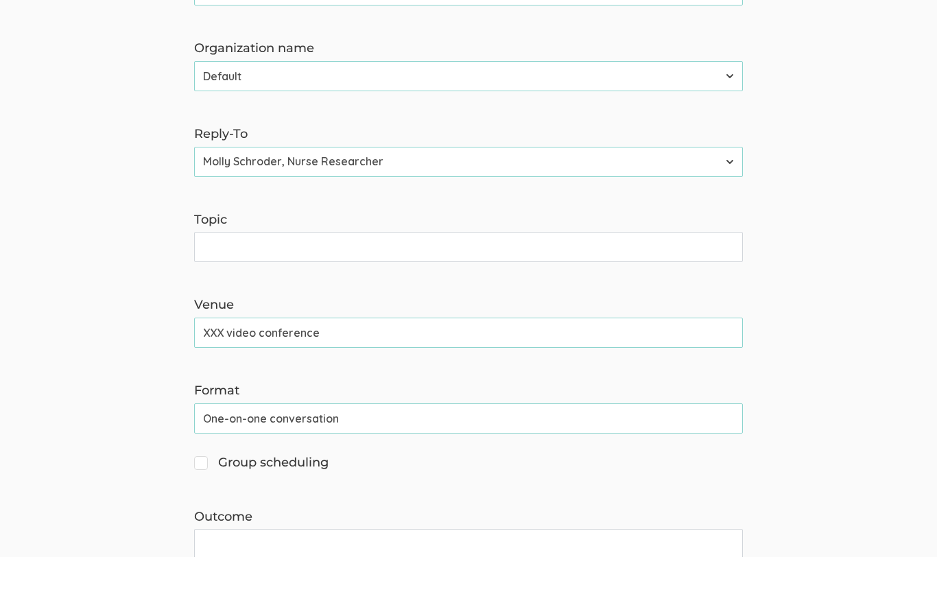
click at [392, 278] on input "Topic" at bounding box center [468, 293] width 549 height 30
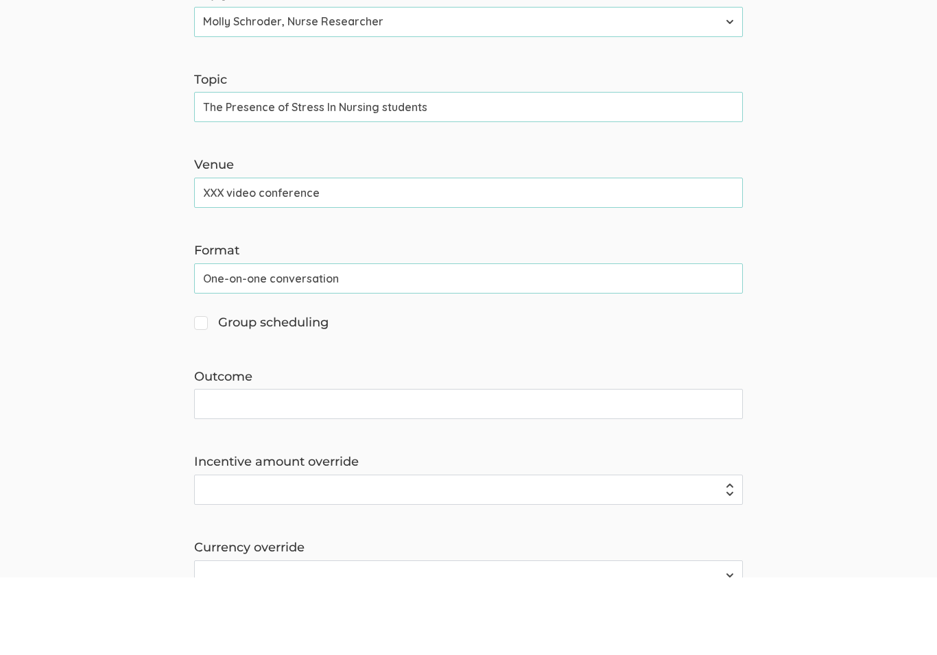
scroll to position [356, 0]
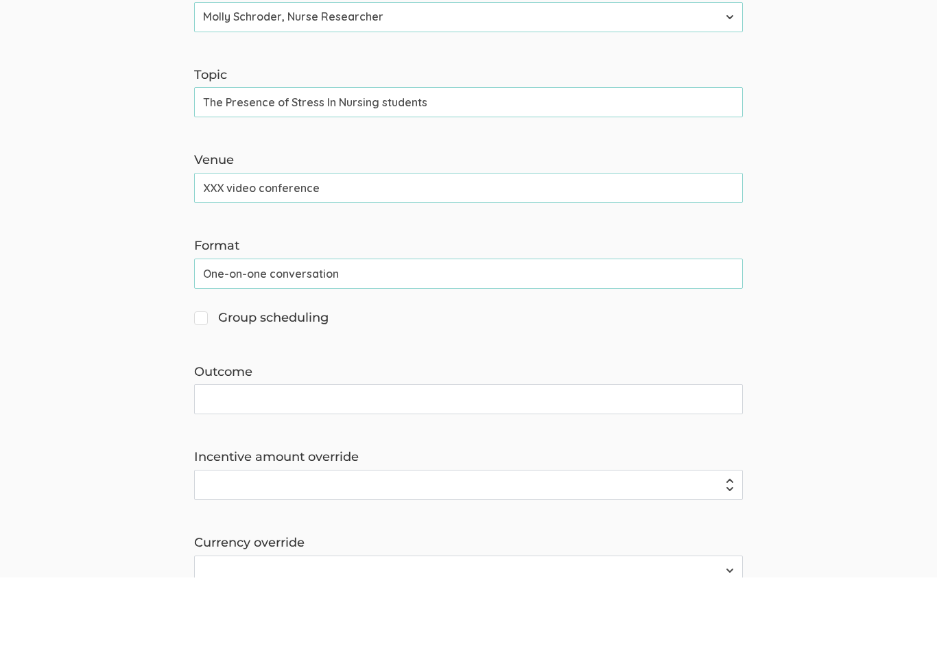
type input "The Presence of Stress In Nursing students"
click at [626, 461] on input "Outcome" at bounding box center [468, 476] width 549 height 30
click at [319, 461] on input "Identify the prevelance for future research" at bounding box center [468, 476] width 549 height 30
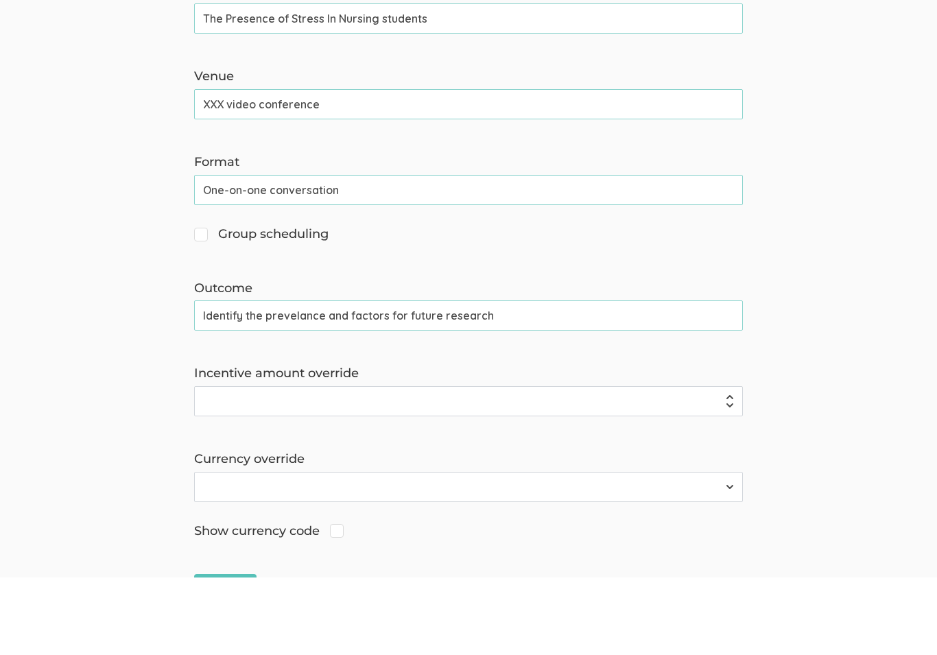
scroll to position [472, 0]
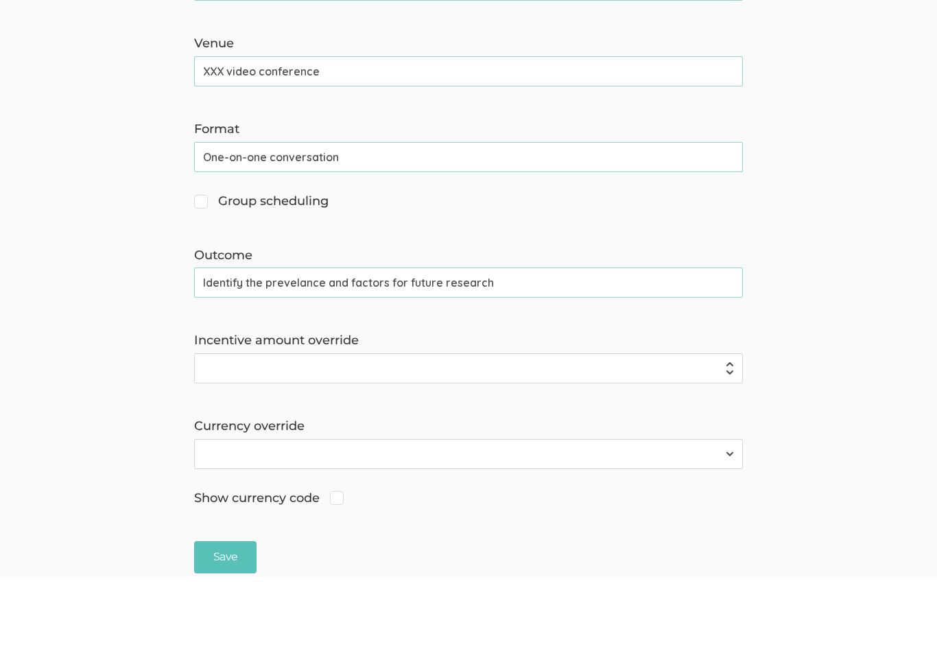
type input "Identify the prevelance and factors for future research"
select select "101"
click at [277, 363] on input "Incentive amount override" at bounding box center [468, 367] width 549 height 30
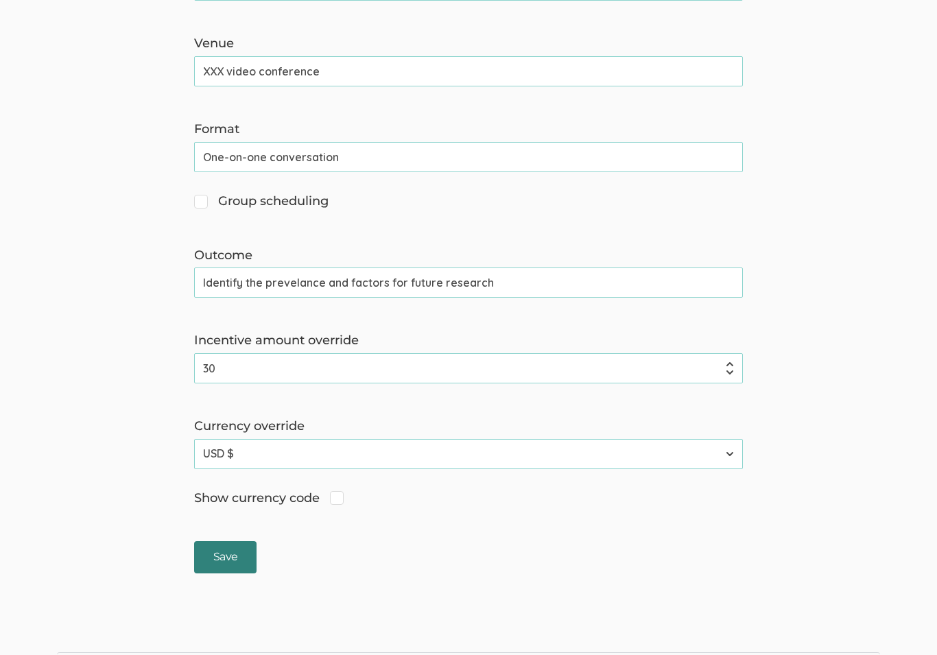
type input "30"
click at [244, 545] on input "Save" at bounding box center [225, 557] width 62 height 32
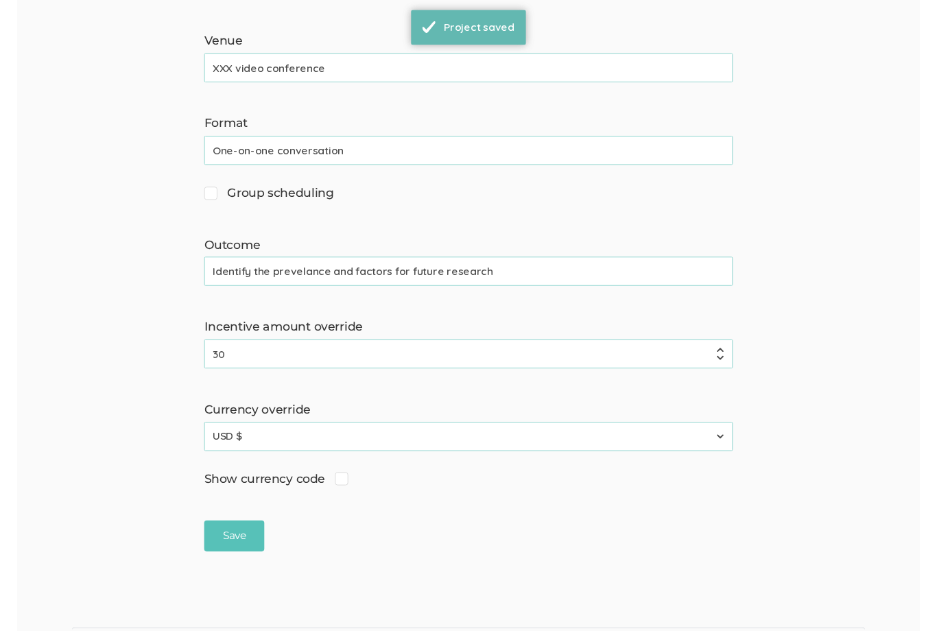
scroll to position [0, 0]
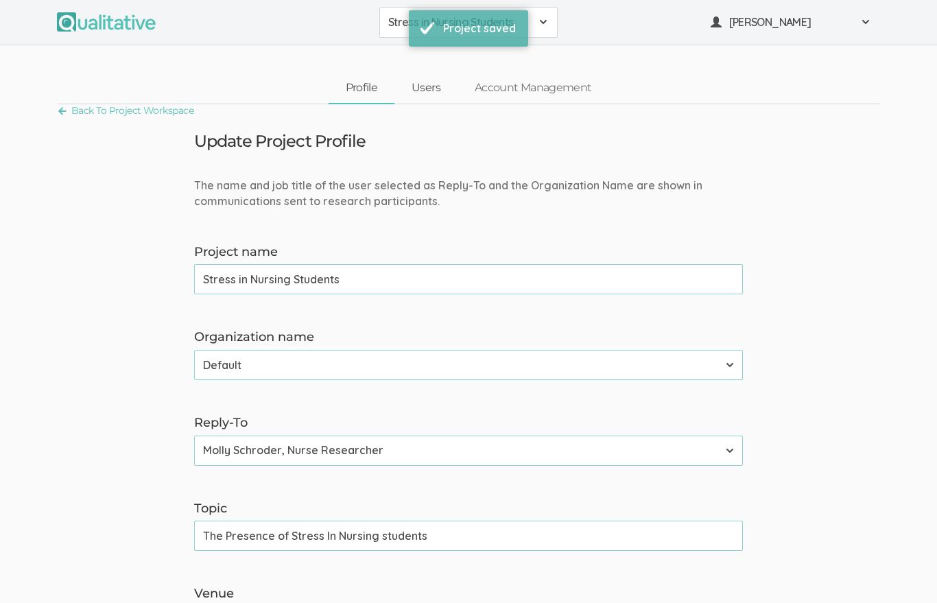
click at [407, 94] on link "Users" at bounding box center [425, 87] width 63 height 29
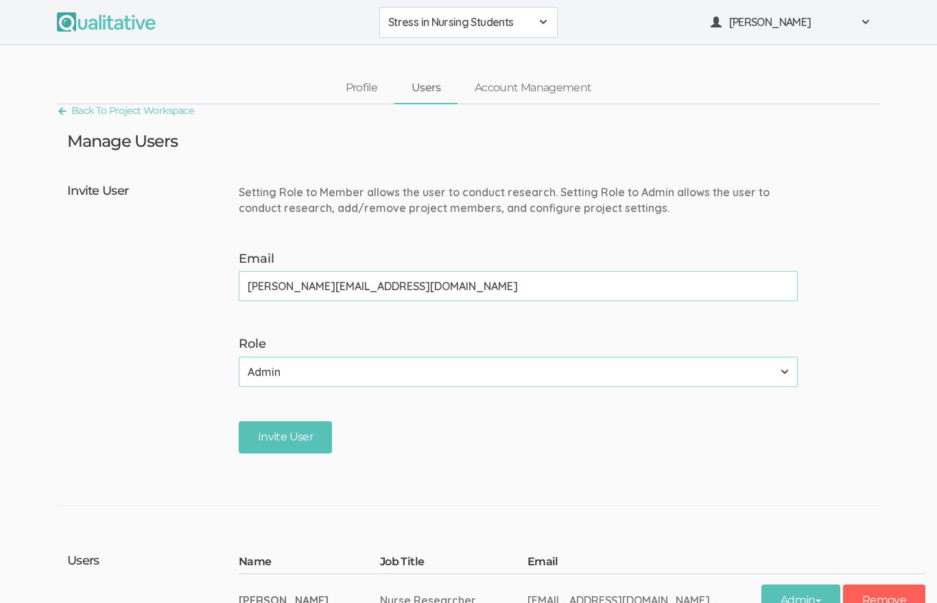
type input "[PERSON_NAME][EMAIL_ADDRESS][DOMAIN_NAME]"
click at [285, 437] on input "Invite User" at bounding box center [285, 437] width 93 height 32
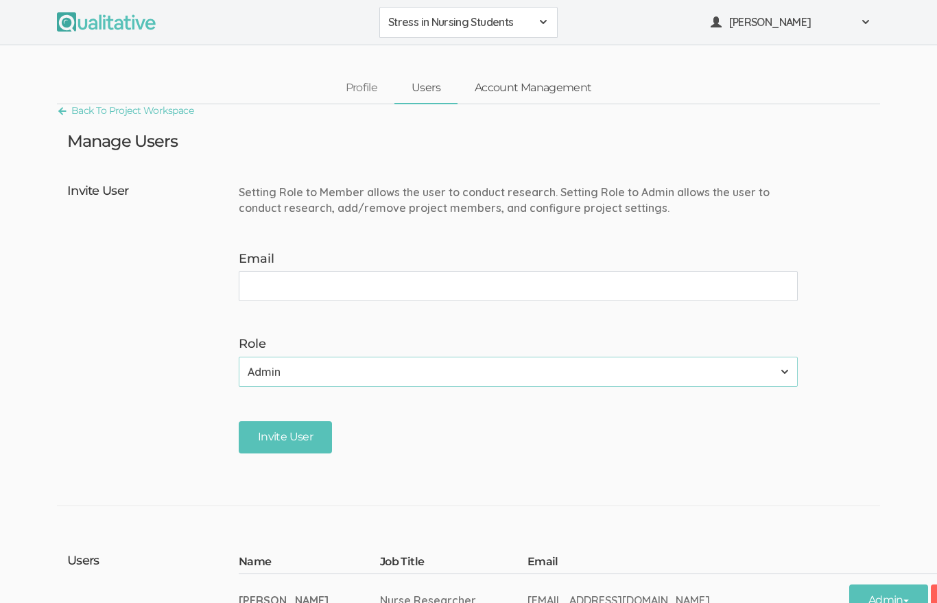
click at [545, 93] on link "Account Management" at bounding box center [532, 87] width 151 height 29
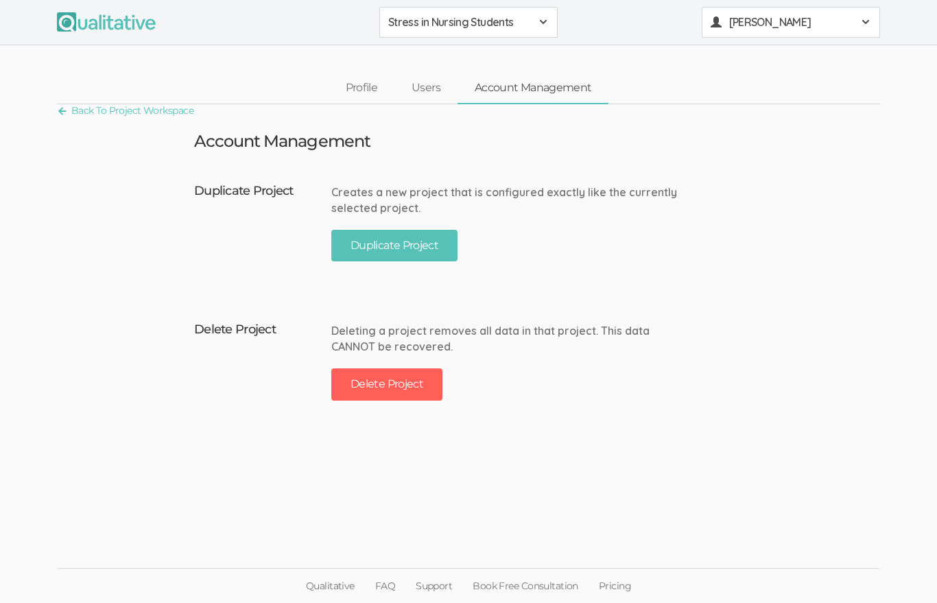
click at [754, 29] on button "[PERSON_NAME]" at bounding box center [790, 22] width 178 height 31
click at [729, 149] on link "Plans & Billing" at bounding box center [790, 163] width 177 height 28
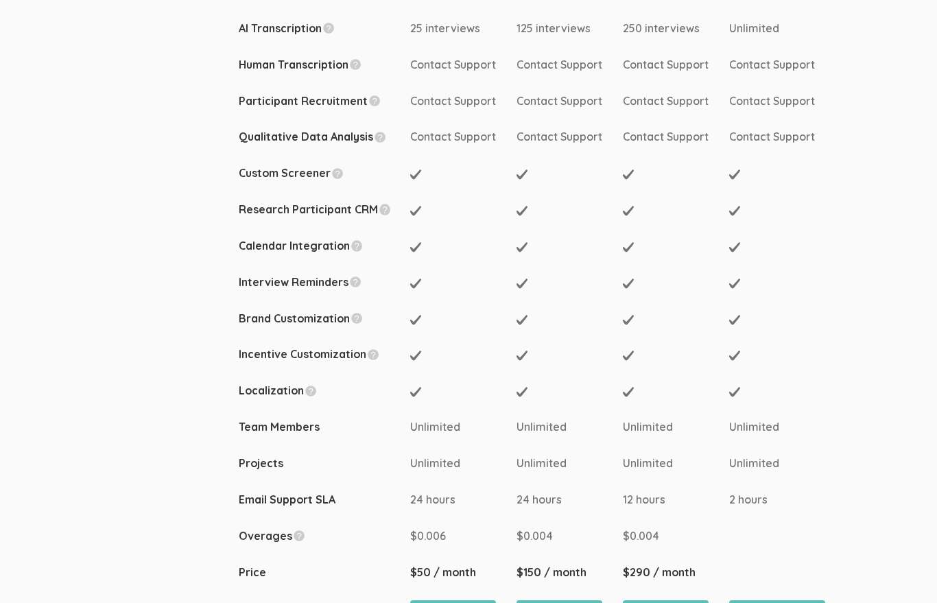
scroll to position [367, 0]
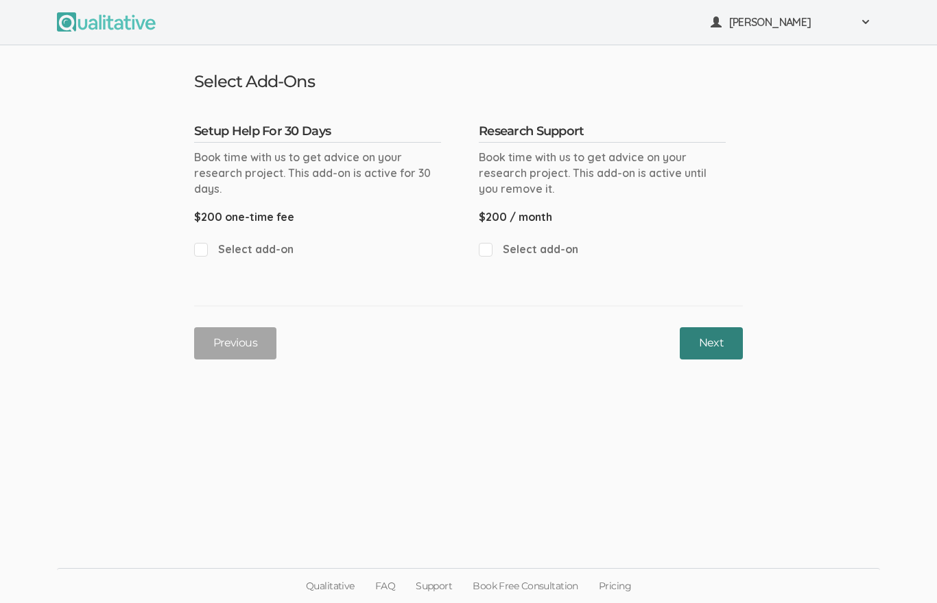
click at [705, 352] on button "Next" at bounding box center [710, 343] width 63 height 32
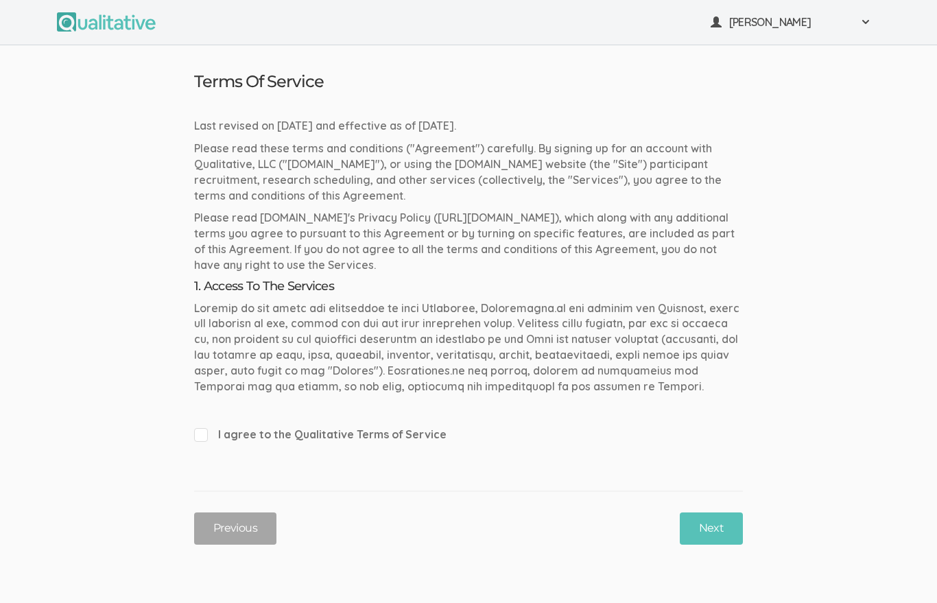
click at [372, 430] on span "I agree to the Qualitative Terms of Service" at bounding box center [468, 434] width 549 height 16
click at [203, 430] on input "I agree to the Qualitative Terms of Service" at bounding box center [198, 433] width 9 height 9
checkbox input "true"
click at [708, 519] on button "Next" at bounding box center [710, 528] width 63 height 32
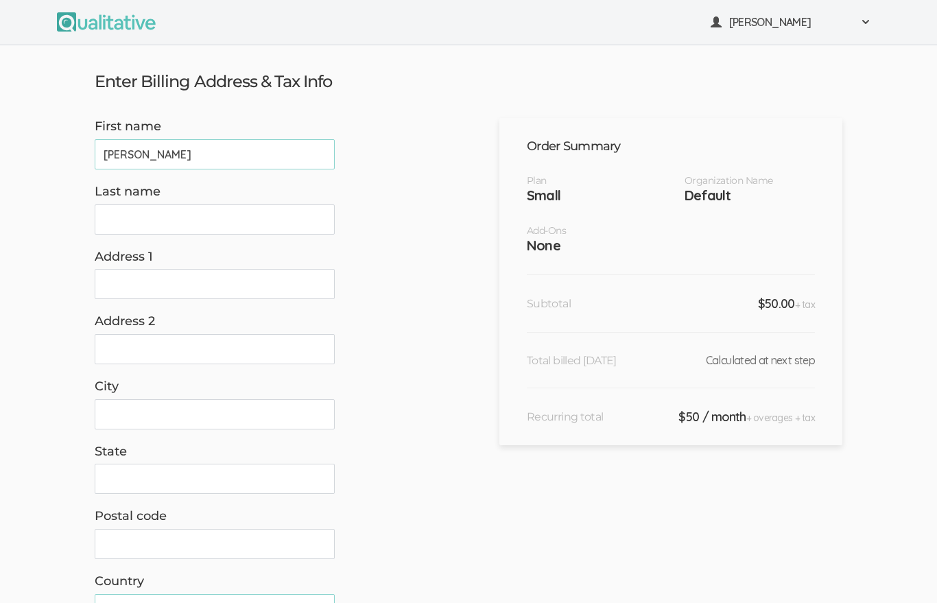
type input "[PERSON_NAME]"
type input "[STREET_ADDRESS]"
click at [113, 415] on input "City" at bounding box center [215, 414] width 240 height 30
type input "[GEOGRAPHIC_DATA]"
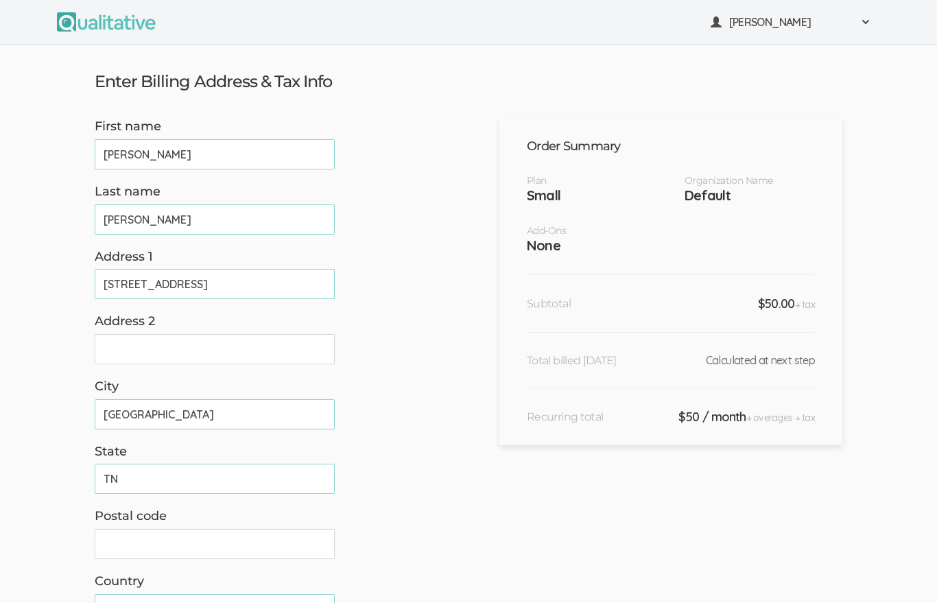
type input "TN"
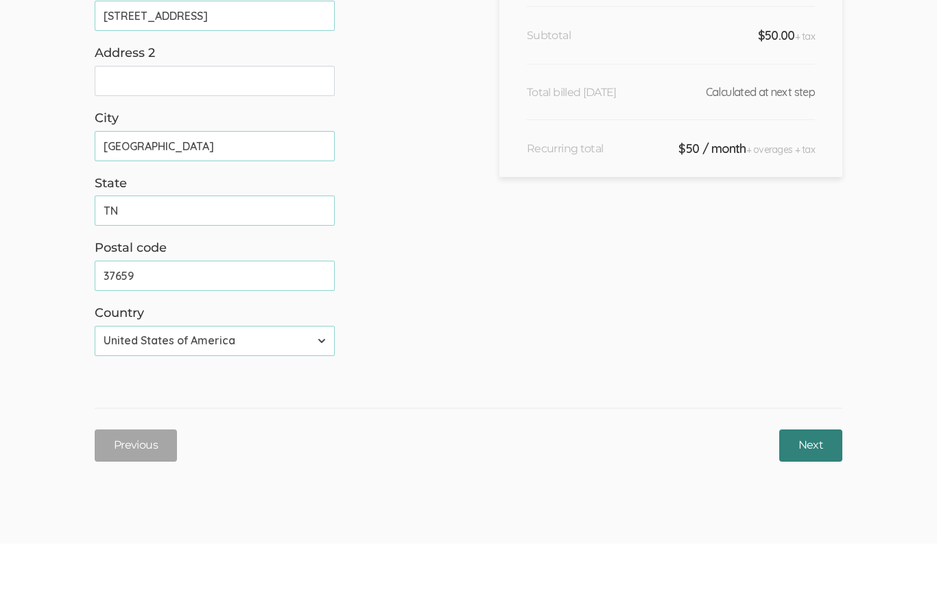
type input "37659"
click at [817, 490] on input "Next" at bounding box center [810, 506] width 63 height 32
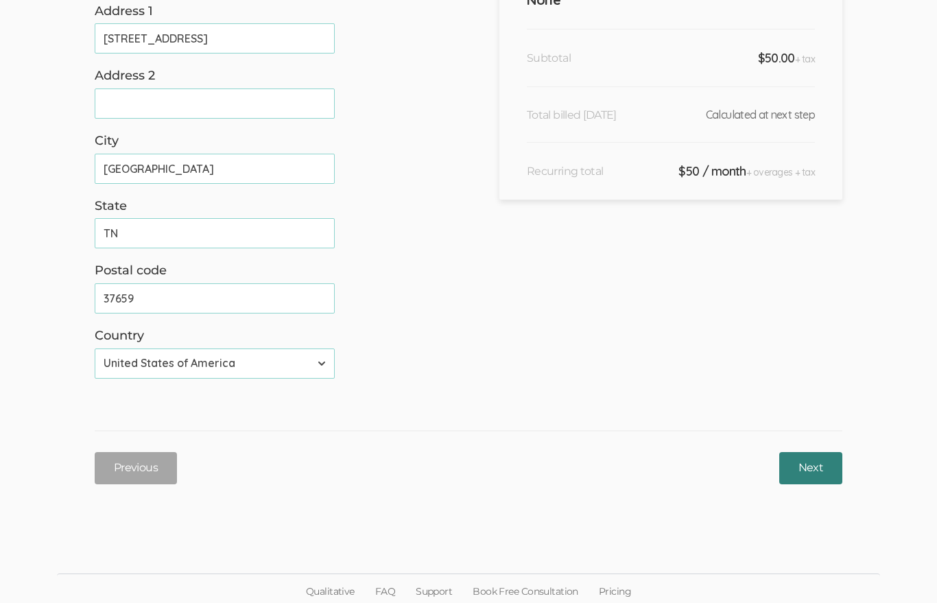
scroll to position [0, 0]
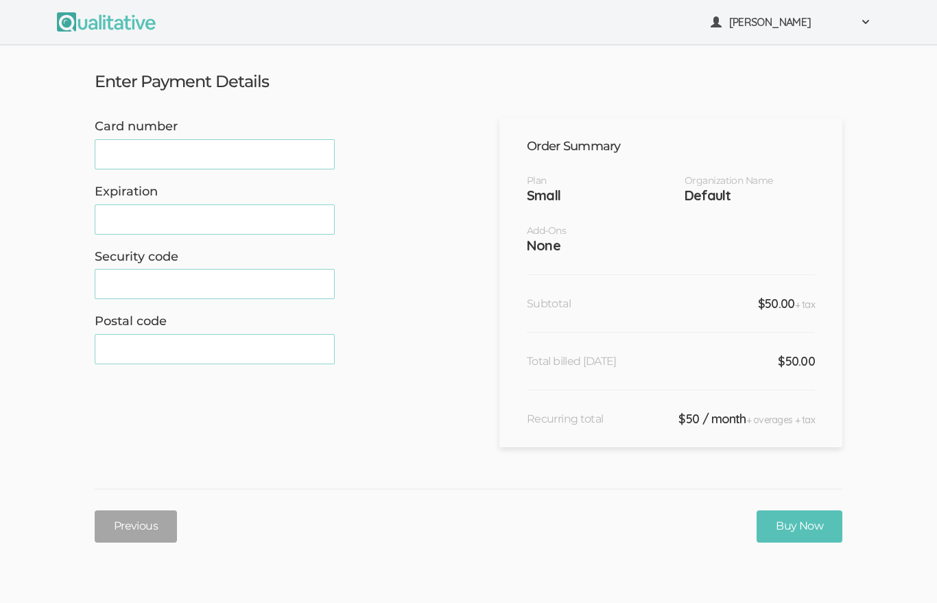
click at [119, 291] on div at bounding box center [215, 284] width 240 height 30
click at [795, 511] on input "Buy Now" at bounding box center [799, 526] width 86 height 32
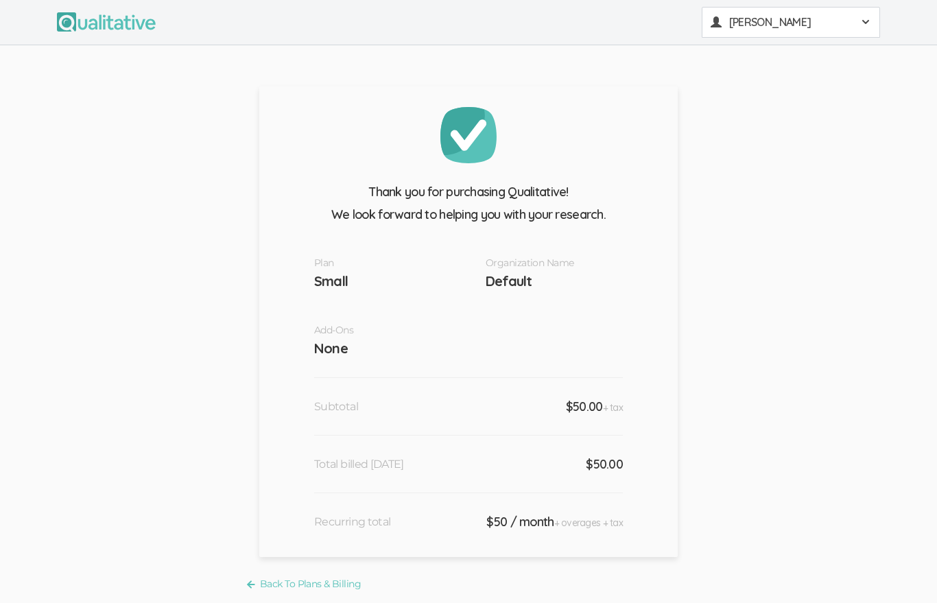
click at [737, 16] on span "[PERSON_NAME]" at bounding box center [790, 22] width 123 height 16
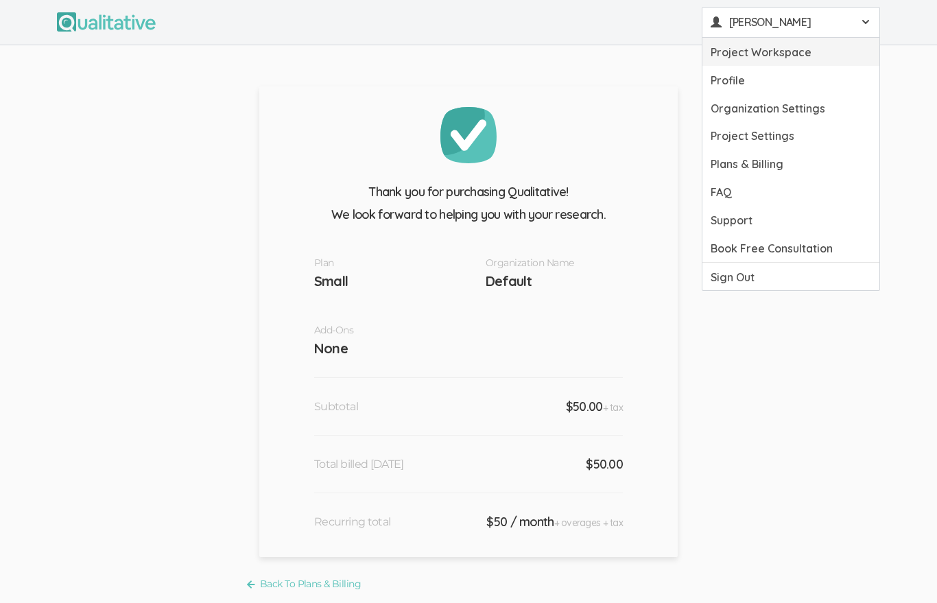
click at [735, 49] on link "Project Workspace" at bounding box center [790, 52] width 177 height 28
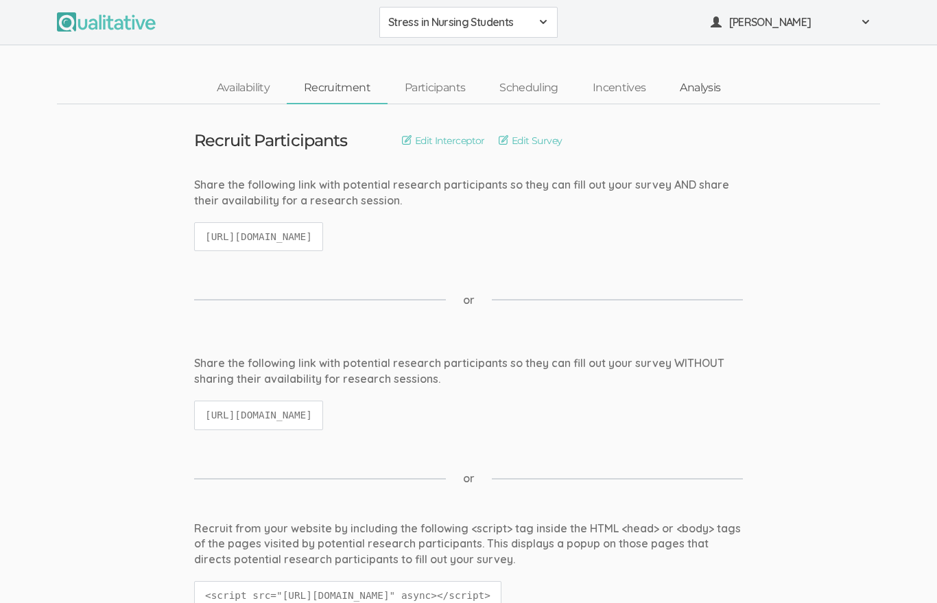
click at [700, 75] on link "Analysis" at bounding box center [699, 87] width 75 height 29
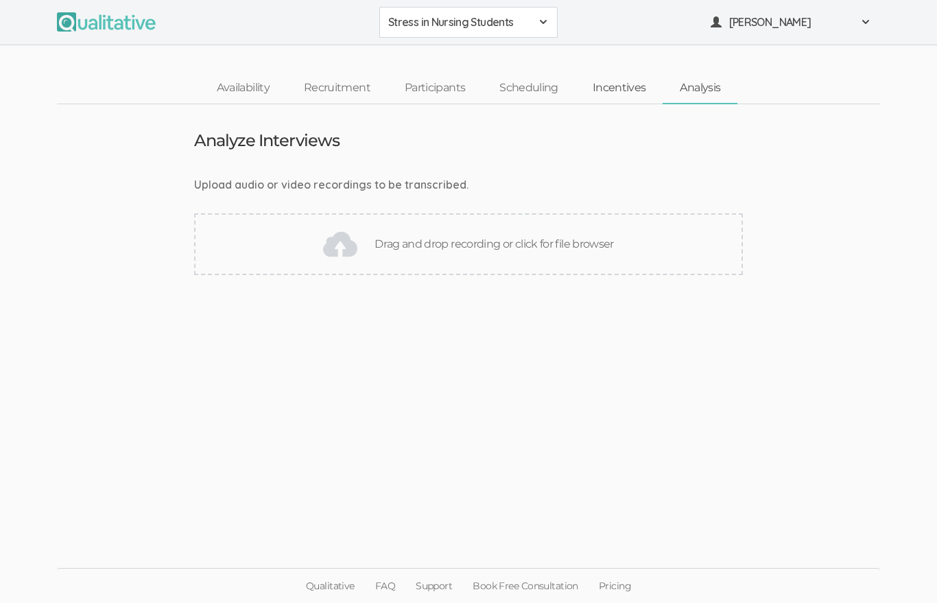
click at [625, 78] on link "Incentives" at bounding box center [619, 87] width 88 height 29
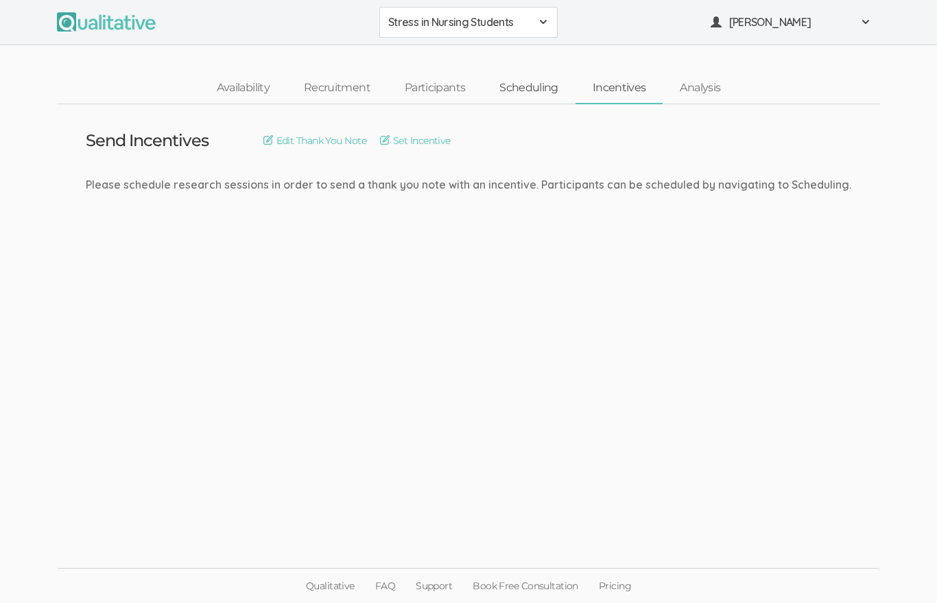
click at [538, 80] on link "Scheduling" at bounding box center [528, 87] width 93 height 29
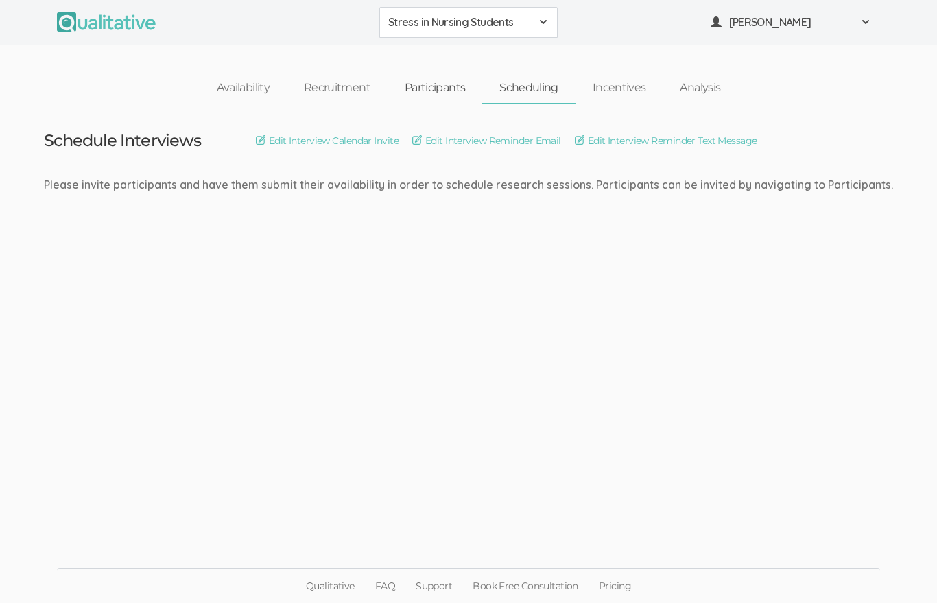
click at [447, 74] on link "Participants" at bounding box center [434, 87] width 95 height 29
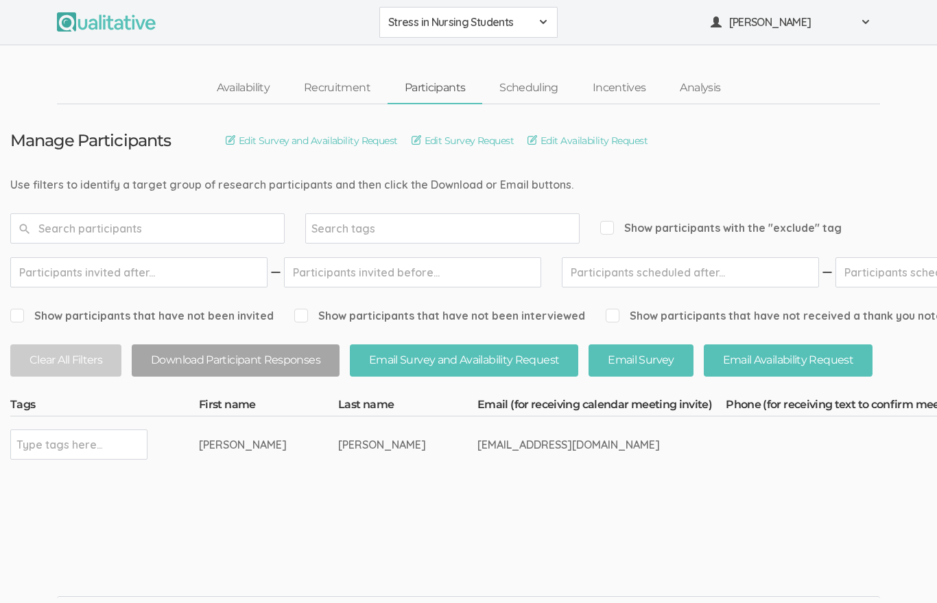
click at [176, 426] on td "Type tags here..." at bounding box center [104, 444] width 189 height 56
click at [209, 452] on td "[PERSON_NAME]" at bounding box center [268, 444] width 139 height 56
click at [215, 439] on div "[PERSON_NAME]" at bounding box center [243, 445] width 88 height 16
click at [232, 425] on td "[PERSON_NAME]" at bounding box center [268, 444] width 139 height 56
click at [17, 311] on input "Show participants that have not been invited" at bounding box center [14, 315] width 9 height 9
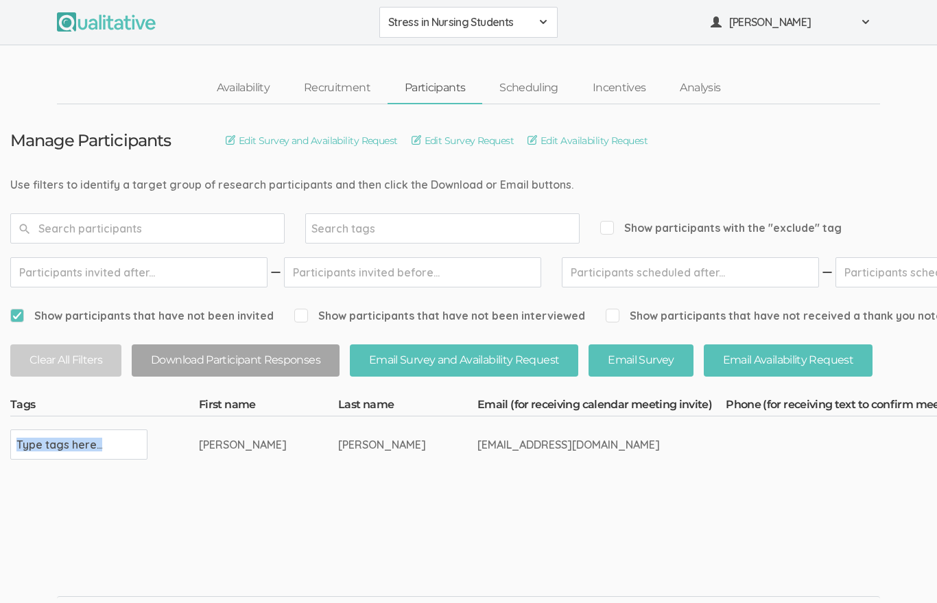
click at [19, 315] on input "Show participants that have not been invited" at bounding box center [14, 315] width 9 height 9
checkbox input "false"
click at [326, 91] on link "Recruitment" at bounding box center [337, 87] width 101 height 29
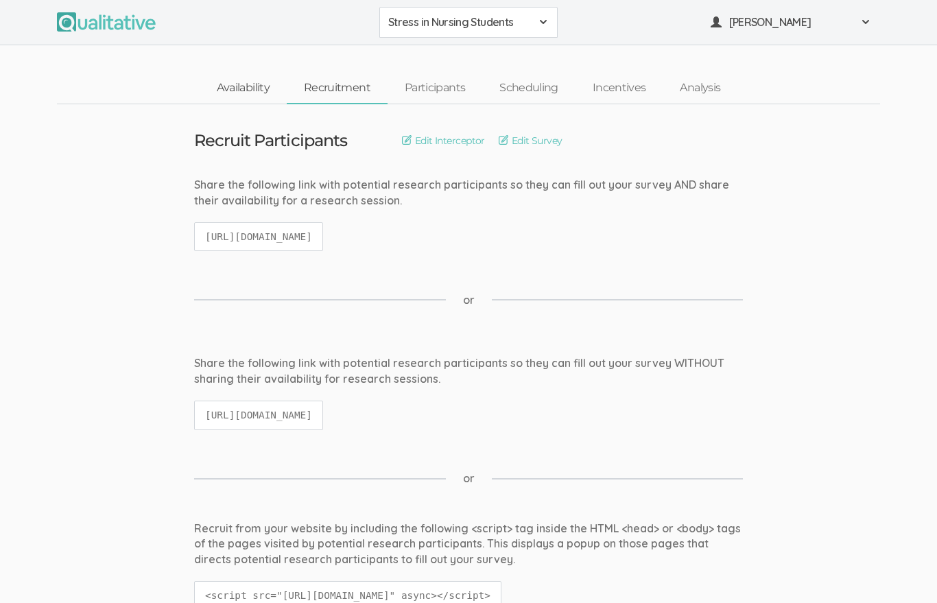
click at [232, 86] on link "Availability" at bounding box center [243, 87] width 87 height 29
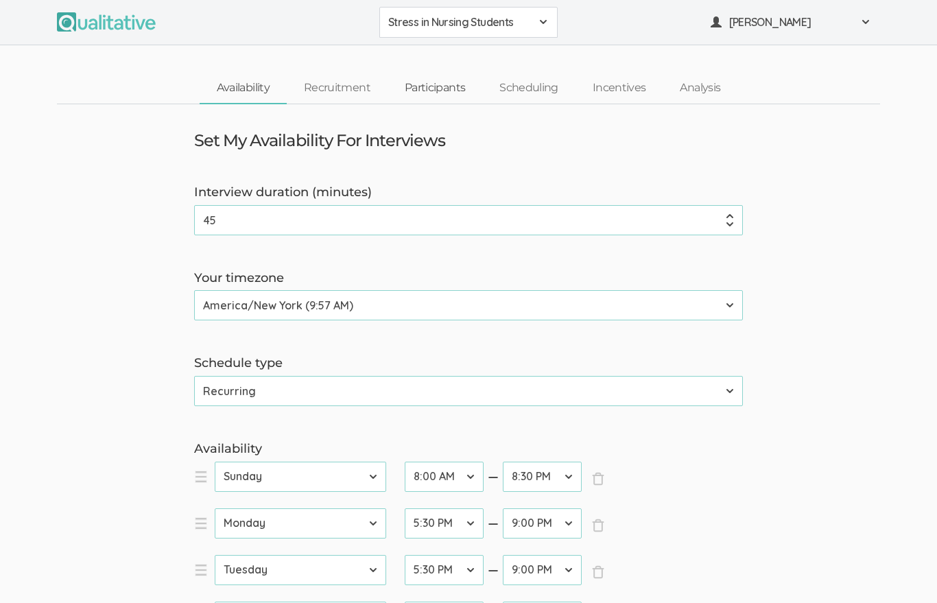
click at [420, 86] on link "Participants" at bounding box center [434, 87] width 95 height 29
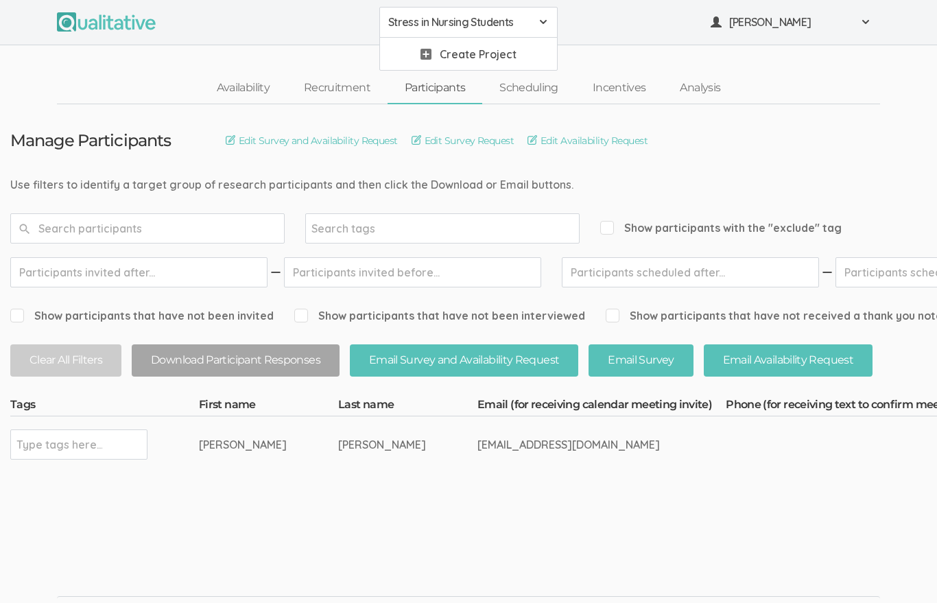
click at [778, 18] on span "[PERSON_NAME]" at bounding box center [790, 22] width 123 height 16
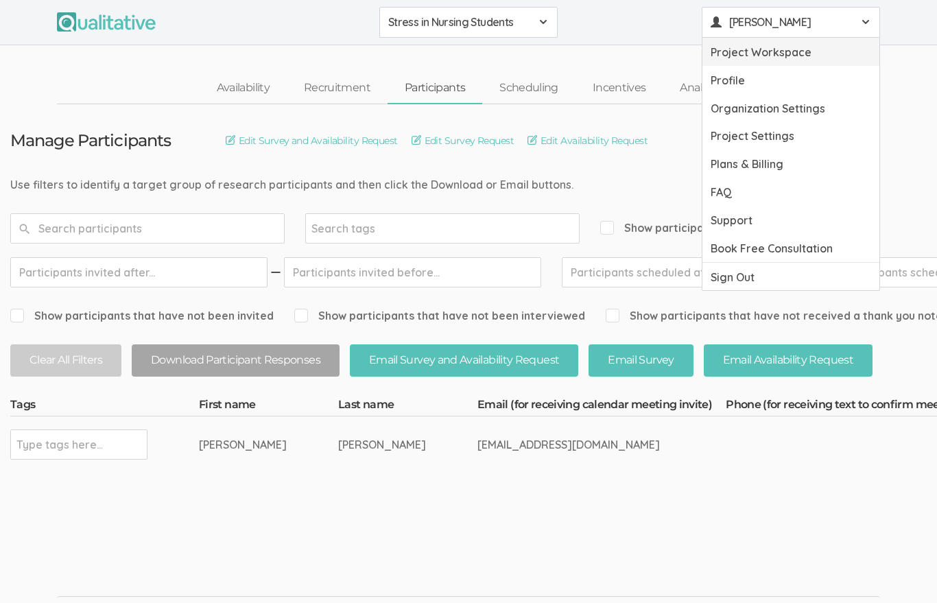
click at [745, 47] on link "Project Workspace" at bounding box center [790, 52] width 177 height 28
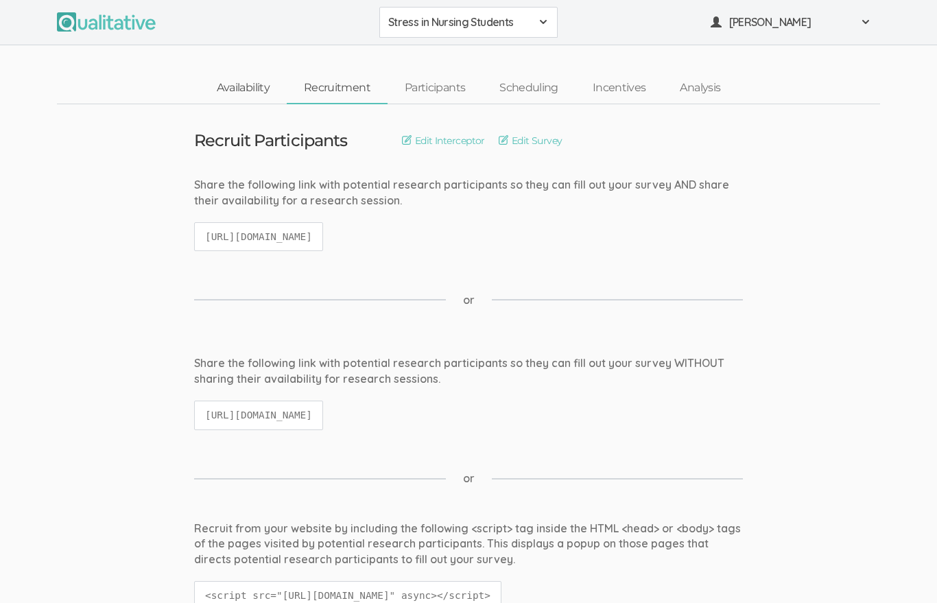
click at [233, 84] on link "Availability" at bounding box center [243, 87] width 87 height 29
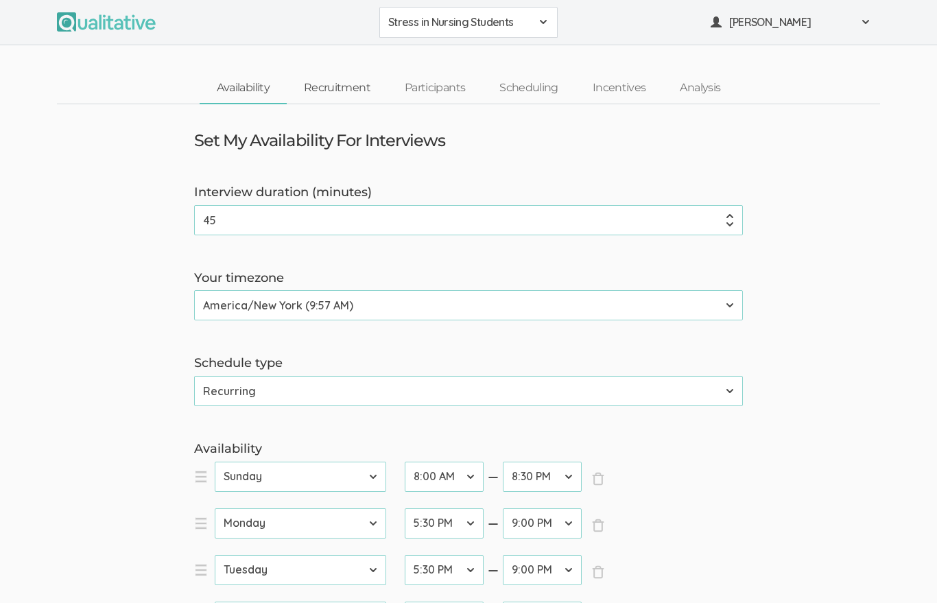
click at [319, 86] on link "Recruitment" at bounding box center [337, 87] width 101 height 29
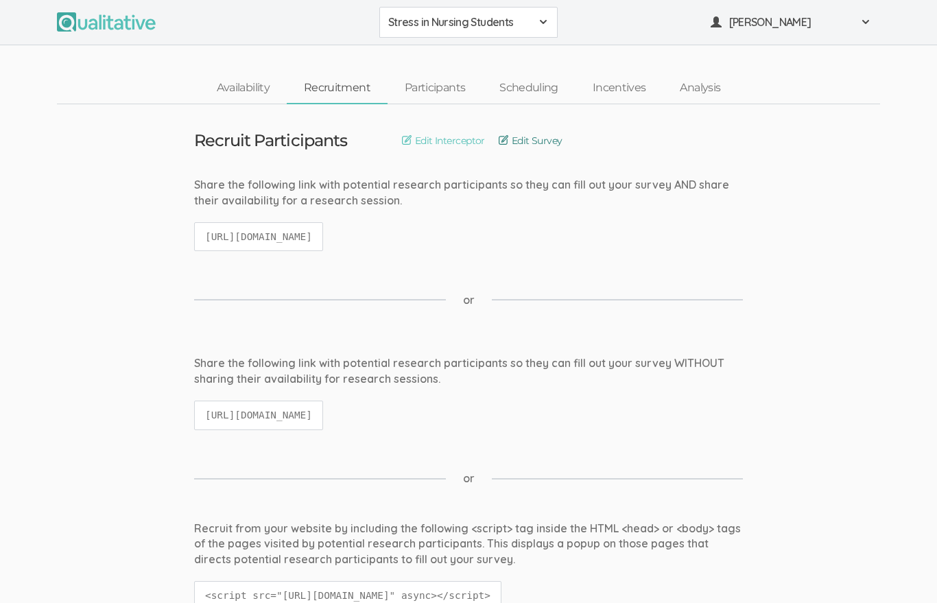
click at [527, 139] on link "Edit Survey" at bounding box center [530, 140] width 64 height 15
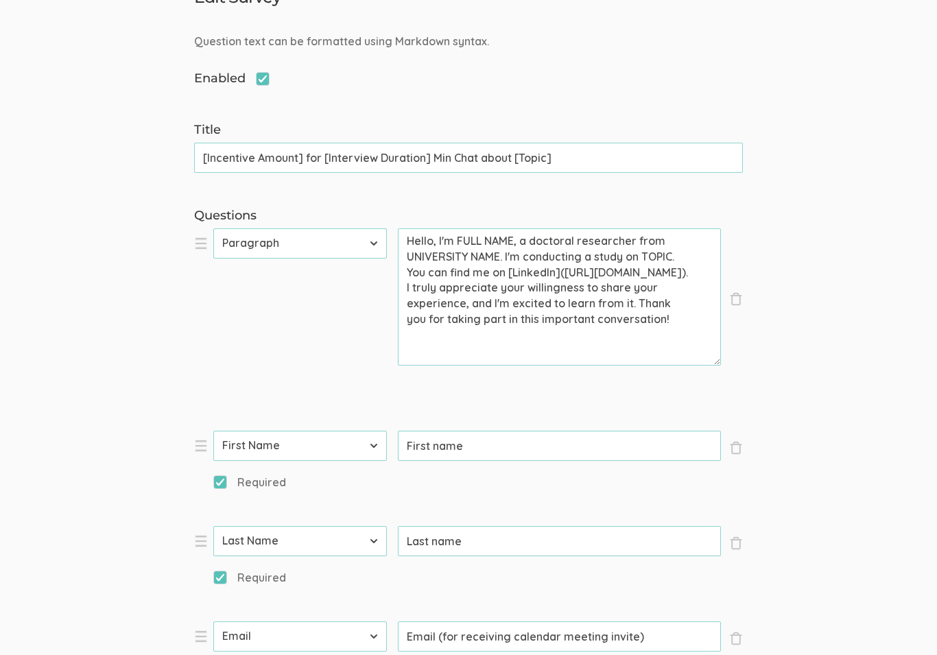
scroll to position [144, 0]
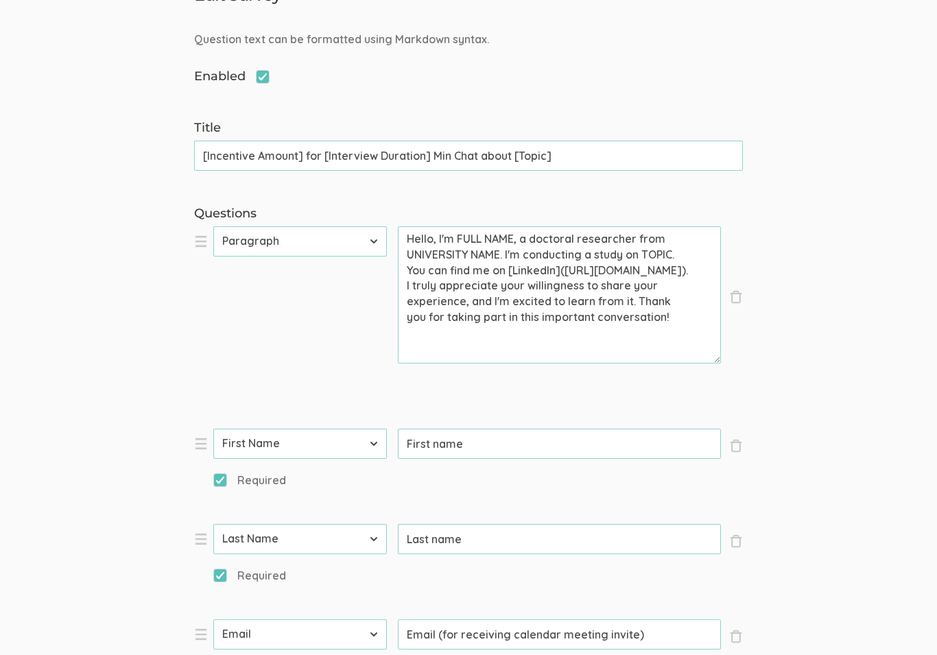
click at [509, 228] on textarea "Hello, I'm FULL NAME, a doctoral researcher from UNIVERSITY NAME. I'm conductin…" at bounding box center [559, 295] width 323 height 137
click at [433, 264] on textarea "Hello, I'm [PERSON_NAME], a doctoral researcher from [GEOGRAPHIC_DATA]. I'm con…" at bounding box center [559, 295] width 323 height 137
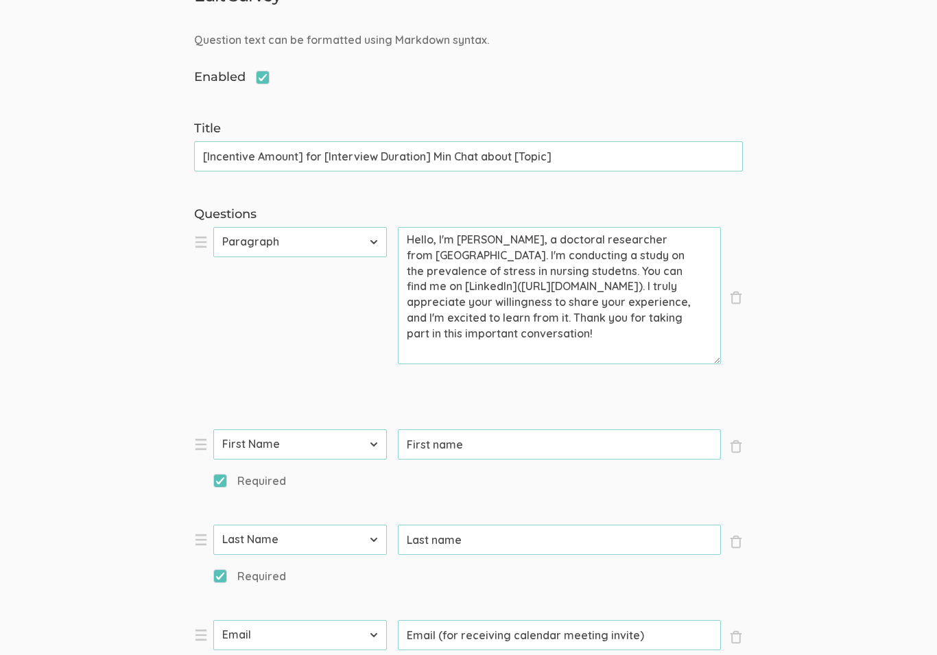
drag, startPoint x: 433, startPoint y: 264, endPoint x: 677, endPoint y: 288, distance: 245.3
click at [0, 0] on html "Stress in Nursing Students Stress in Nursing Students Create Project Sign Out" at bounding box center [468, 183] width 937 height 655
click at [677, 289] on textarea "Hello, I'm [PERSON_NAME], a doctoral researcher from [GEOGRAPHIC_DATA]. I'm con…" at bounding box center [559, 295] width 323 height 137
click at [682, 280] on textarea "Hello, I'm [PERSON_NAME], a doctoral researcher from [GEOGRAPHIC_DATA]. I'm con…" at bounding box center [559, 295] width 323 height 137
type textarea "Hello, I'm [PERSON_NAME], a doctoral researcher from [GEOGRAPHIC_DATA]. I'm con…"
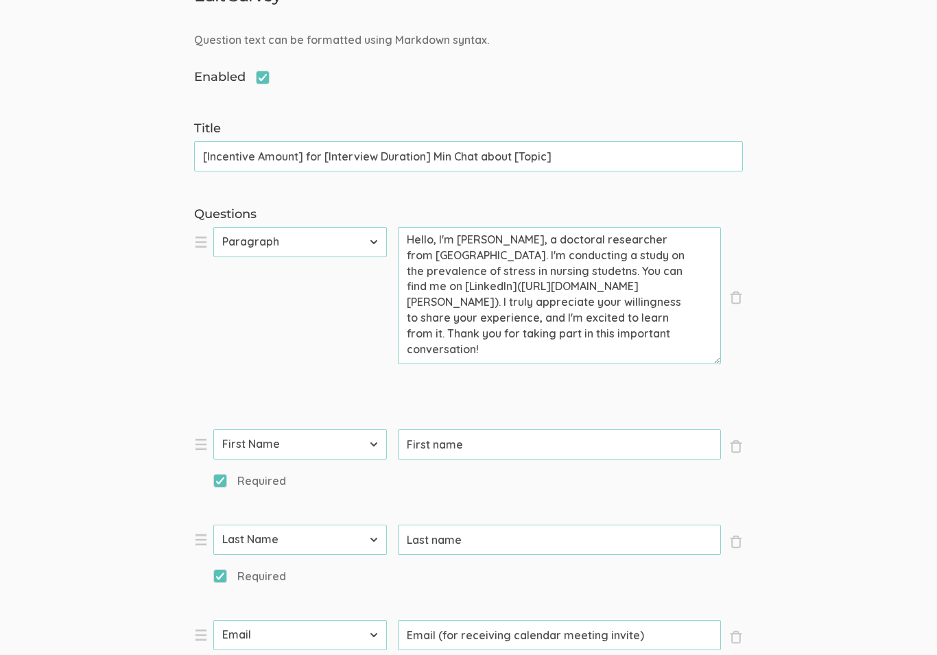
click at [453, 441] on input "First name" at bounding box center [559, 444] width 323 height 30
type input "F"
type input "[PERSON_NAME]"
click at [490, 537] on input "Last name" at bounding box center [559, 540] width 323 height 30
type input "L"
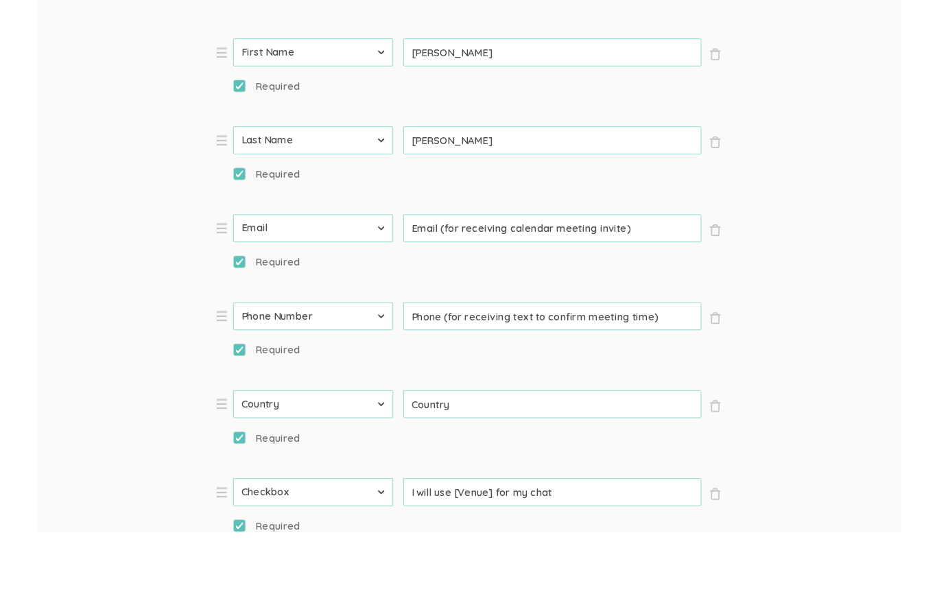
scroll to position [471, 0]
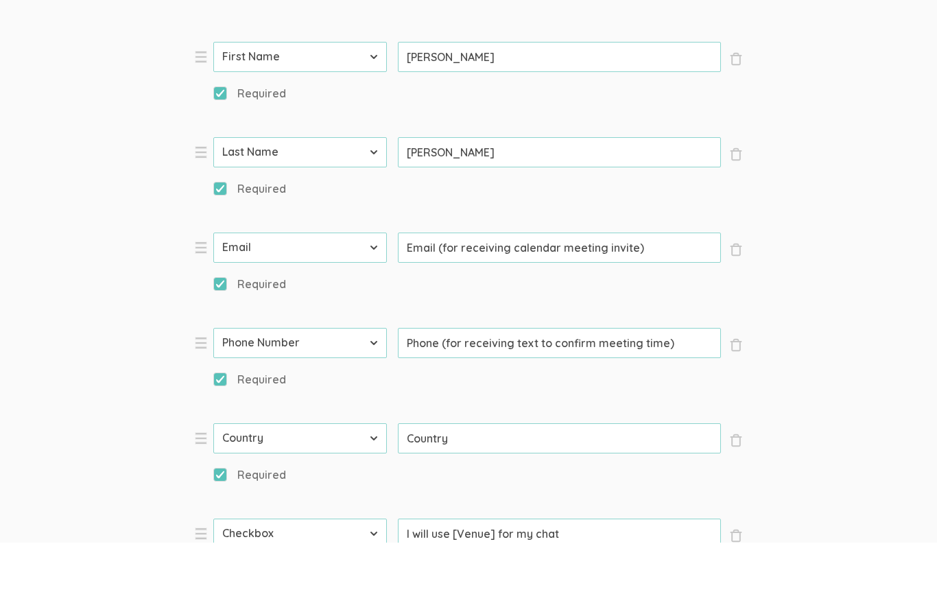
type input "[PERSON_NAME]"
click at [662, 293] on input "Email (for receiving calendar meeting invite)" at bounding box center [559, 308] width 323 height 30
type input "E"
type input "[EMAIL_ADDRESS][DOMAIN_NAME]"
click at [678, 388] on input "Phone (for receiving text to confirm meeting time)" at bounding box center [559, 403] width 323 height 30
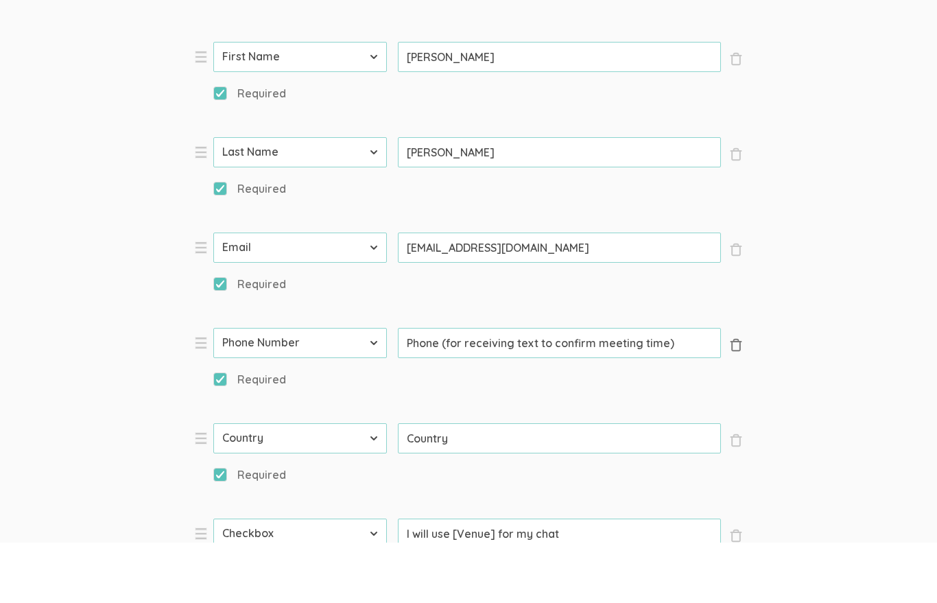
click at [741, 388] on button "× Close" at bounding box center [736, 406] width 14 height 37
select select "5"
type input "Country"
select select "11"
type input "I will use [Venue] for my chat"
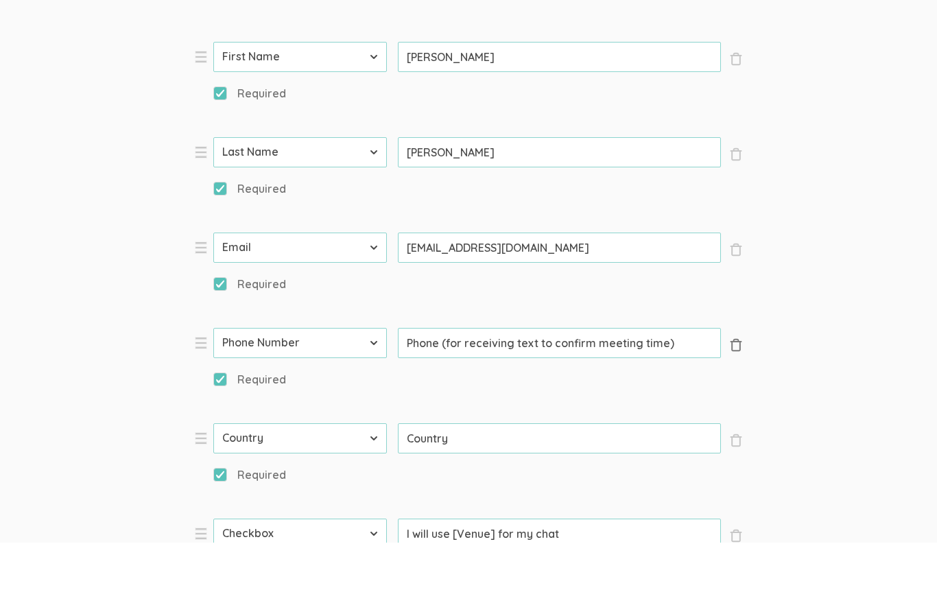
type input "I agree to this study's [Consent Form]([URL])"
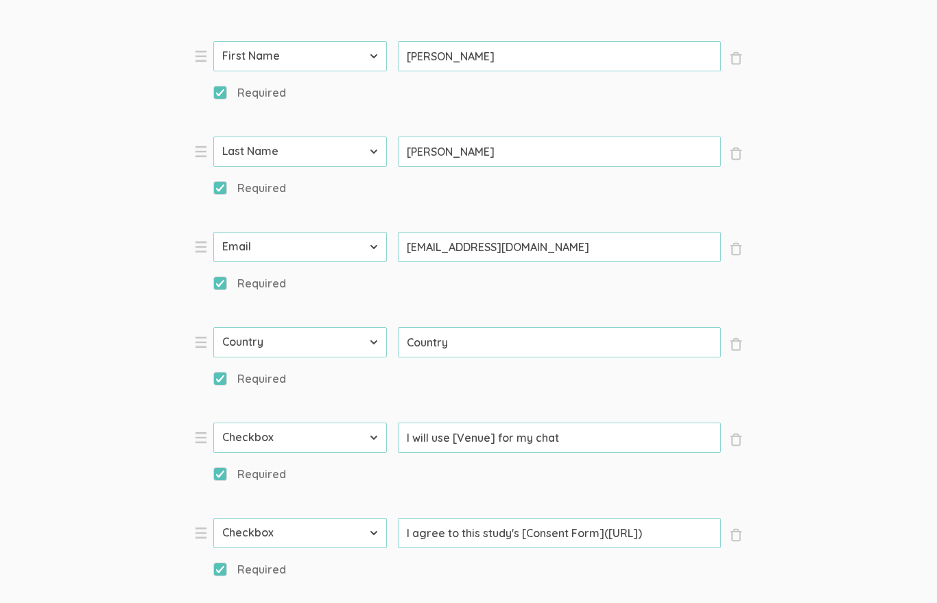
click at [598, 343] on input "Country" at bounding box center [559, 342] width 323 height 30
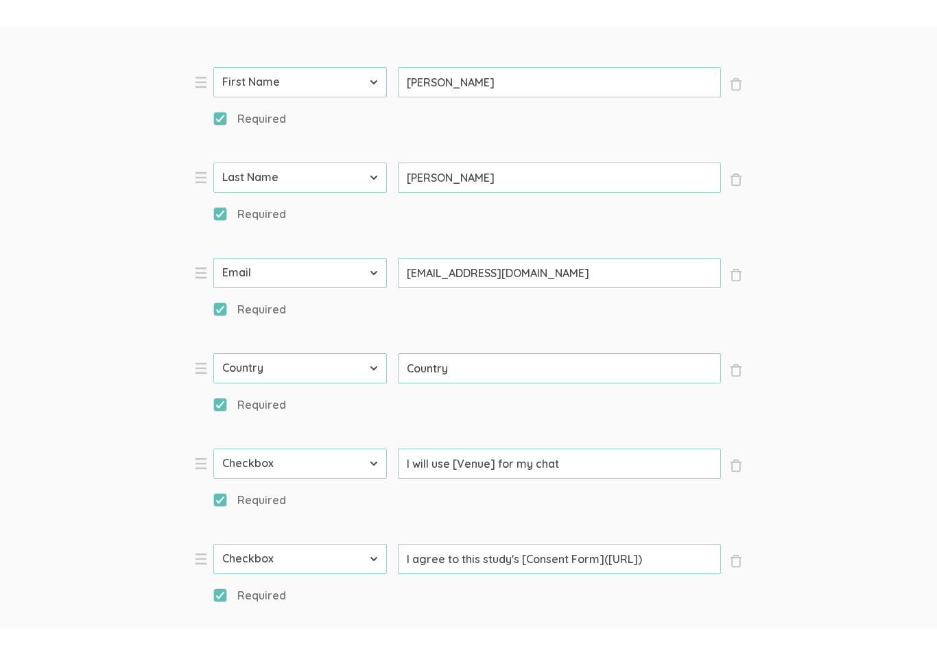
scroll to position [531, 0]
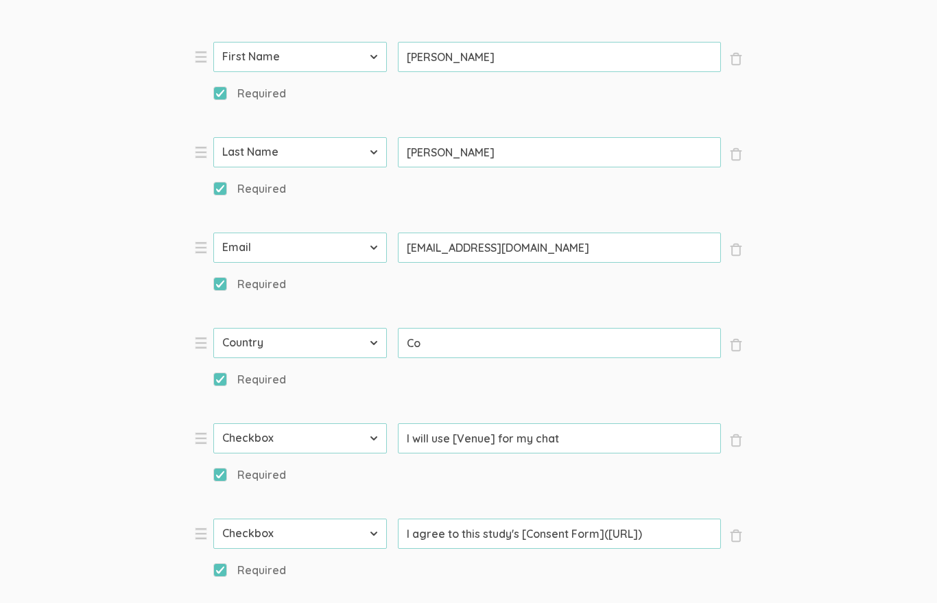
type input "C"
type input "[GEOGRAPHIC_DATA]"
click at [491, 435] on input "I will use [Venue] for my chat" at bounding box center [559, 438] width 323 height 30
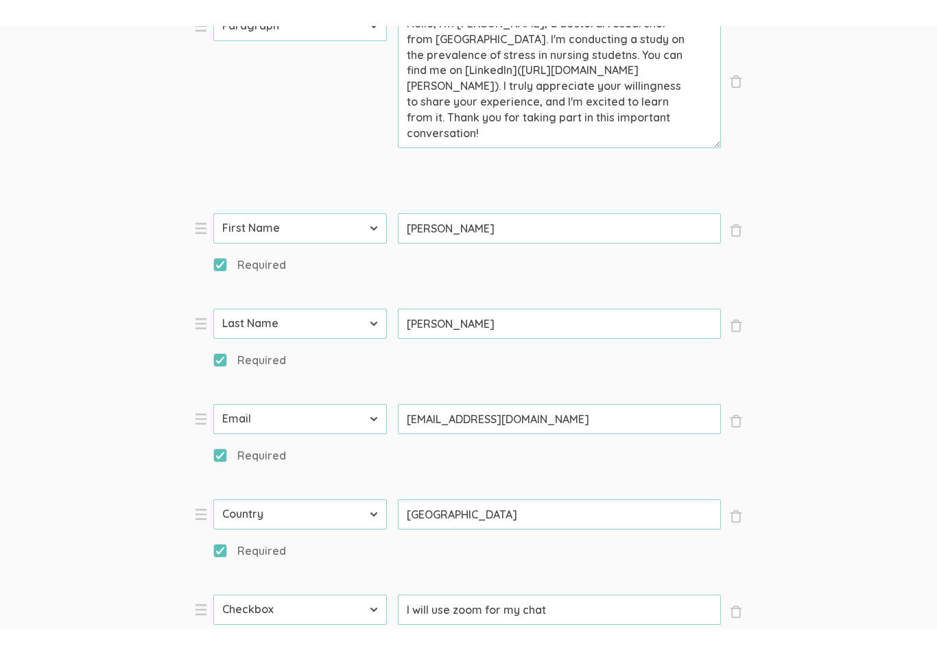
scroll to position [374, 0]
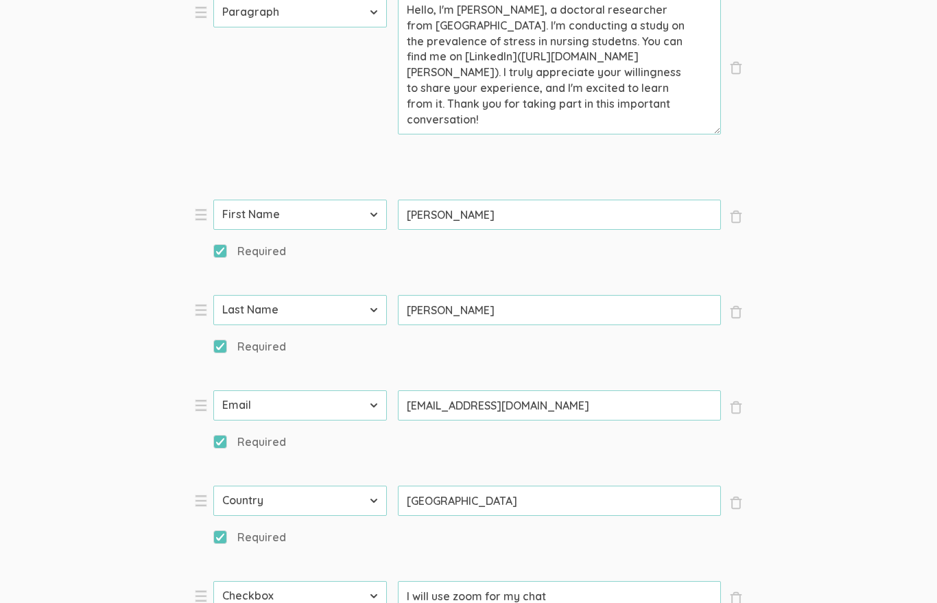
type input "I will use zoom for my chat"
click at [644, 61] on textarea "Hello, I'm [PERSON_NAME], a doctoral researcher from [GEOGRAPHIC_DATA]. I'm con…" at bounding box center [559, 65] width 323 height 137
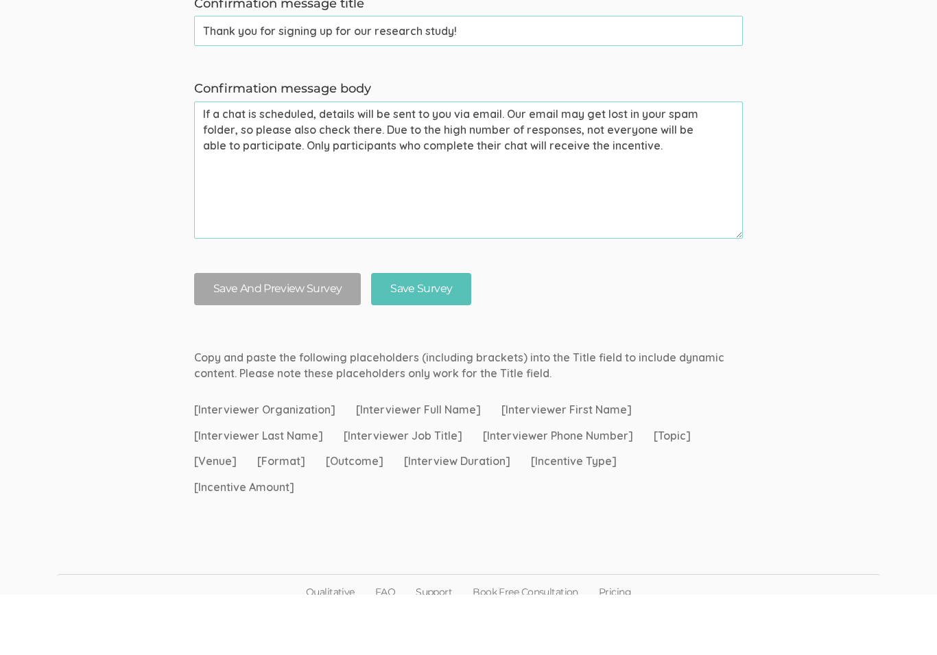
scroll to position [1144, 0]
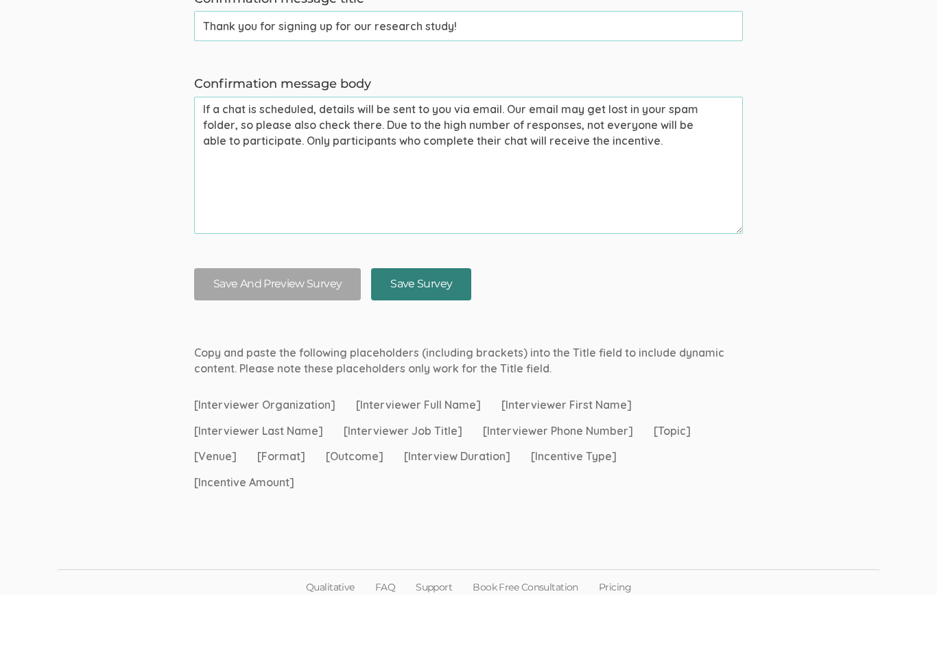
type textarea "Hello, I'm [PERSON_NAME], a doctoral researcher from [GEOGRAPHIC_DATA]. I'm con…"
click at [456, 328] on input "Save Survey" at bounding box center [421, 344] width 100 height 32
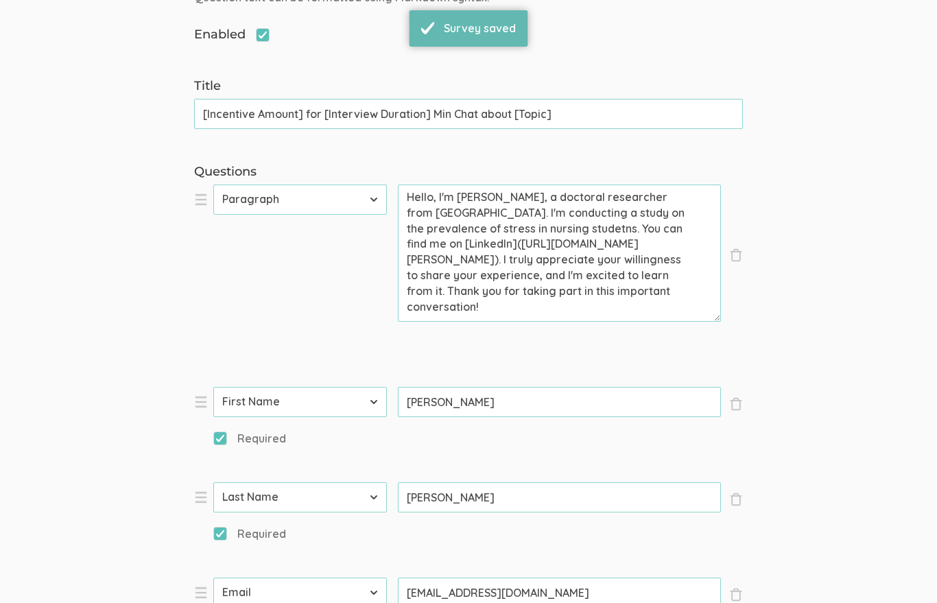
scroll to position [0, 0]
